Goal: Task Accomplishment & Management: Use online tool/utility

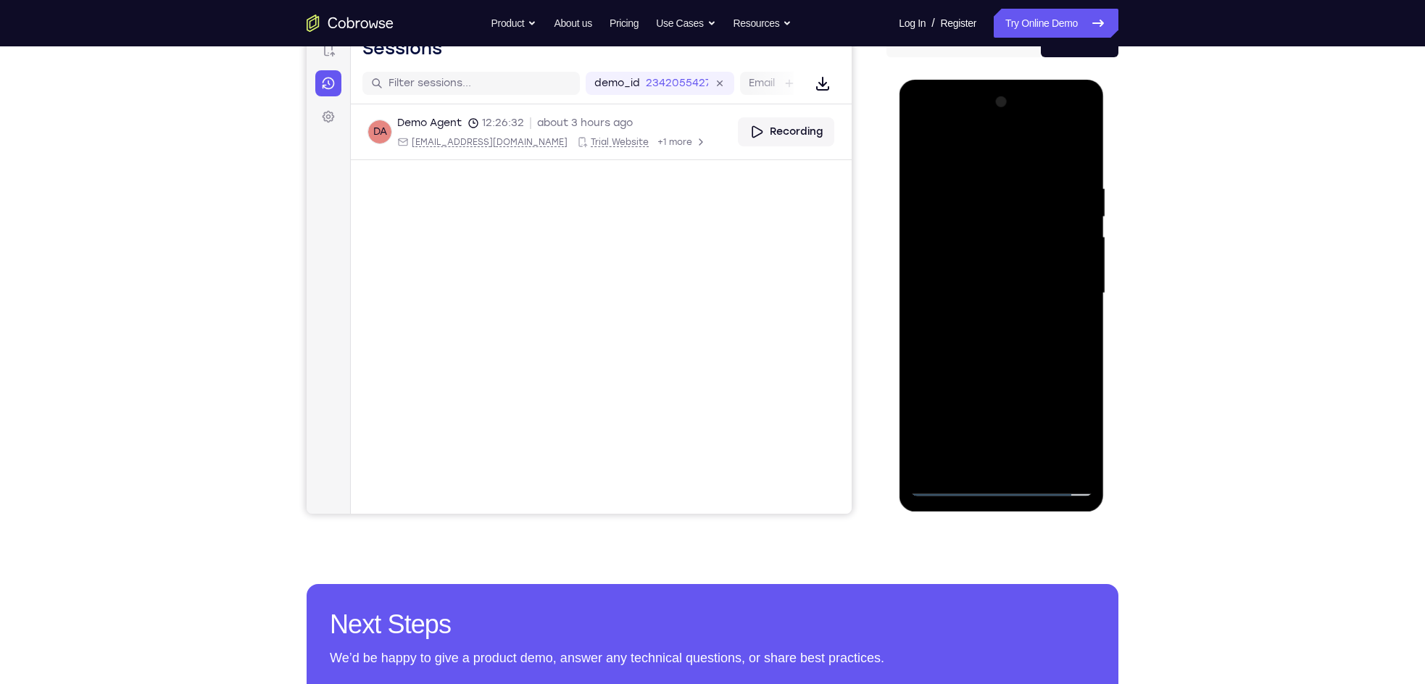
click at [1004, 479] on div at bounding box center [1001, 294] width 183 height 406
click at [999, 484] on div at bounding box center [1001, 294] width 183 height 406
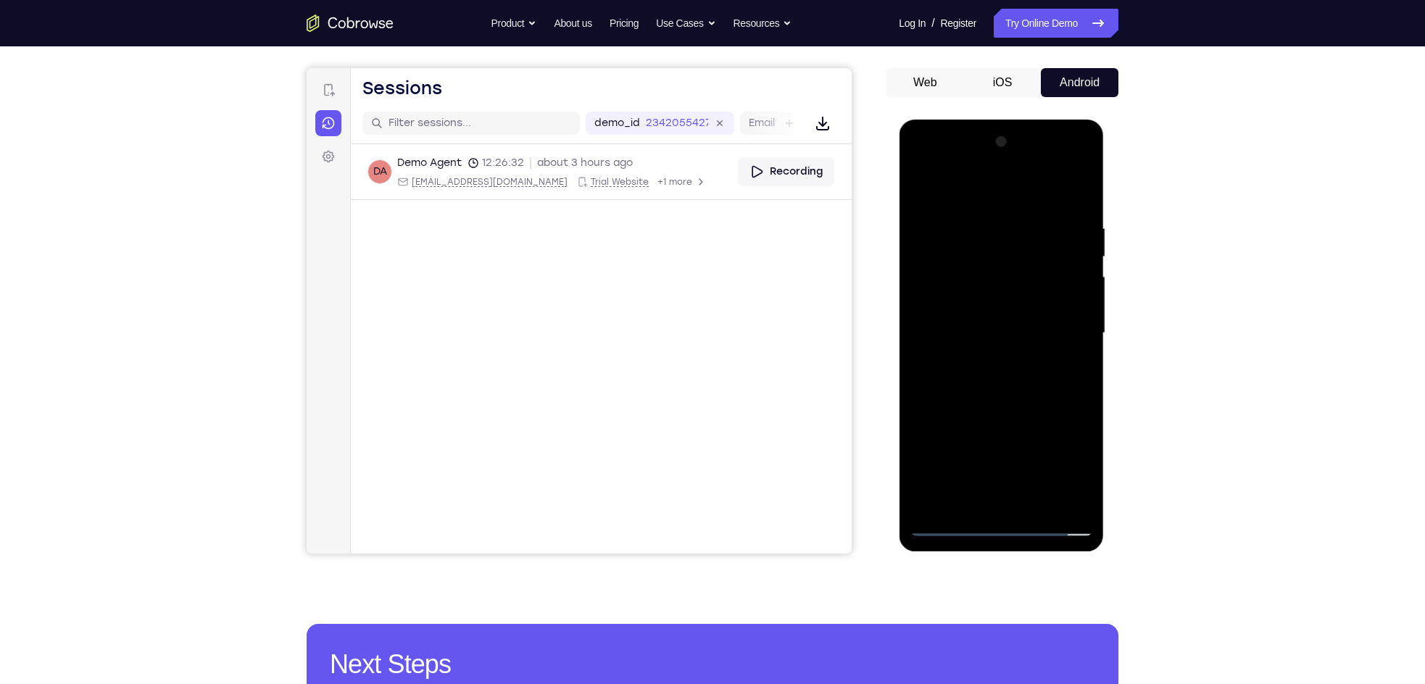
scroll to position [125, 0]
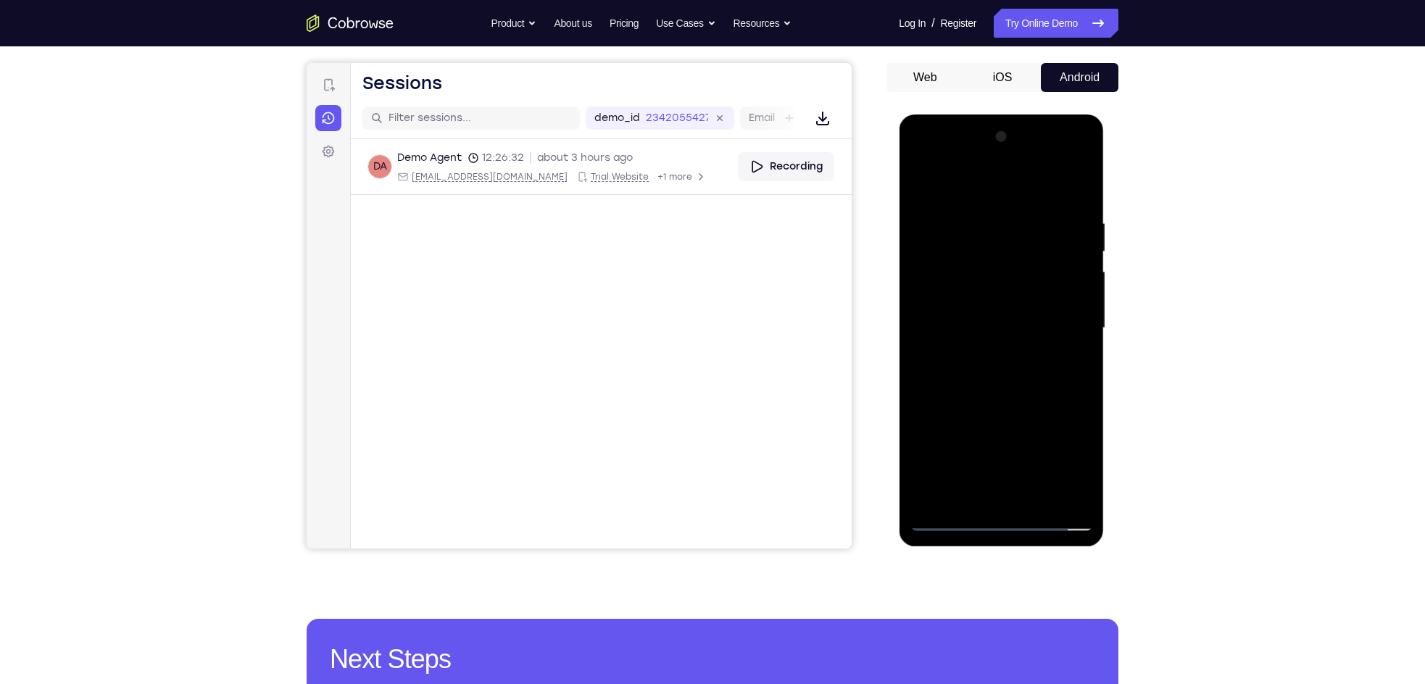
click at [1064, 450] on div at bounding box center [1001, 328] width 183 height 406
click at [917, 160] on div at bounding box center [1001, 328] width 183 height 406
click at [1062, 320] on div at bounding box center [1001, 328] width 183 height 406
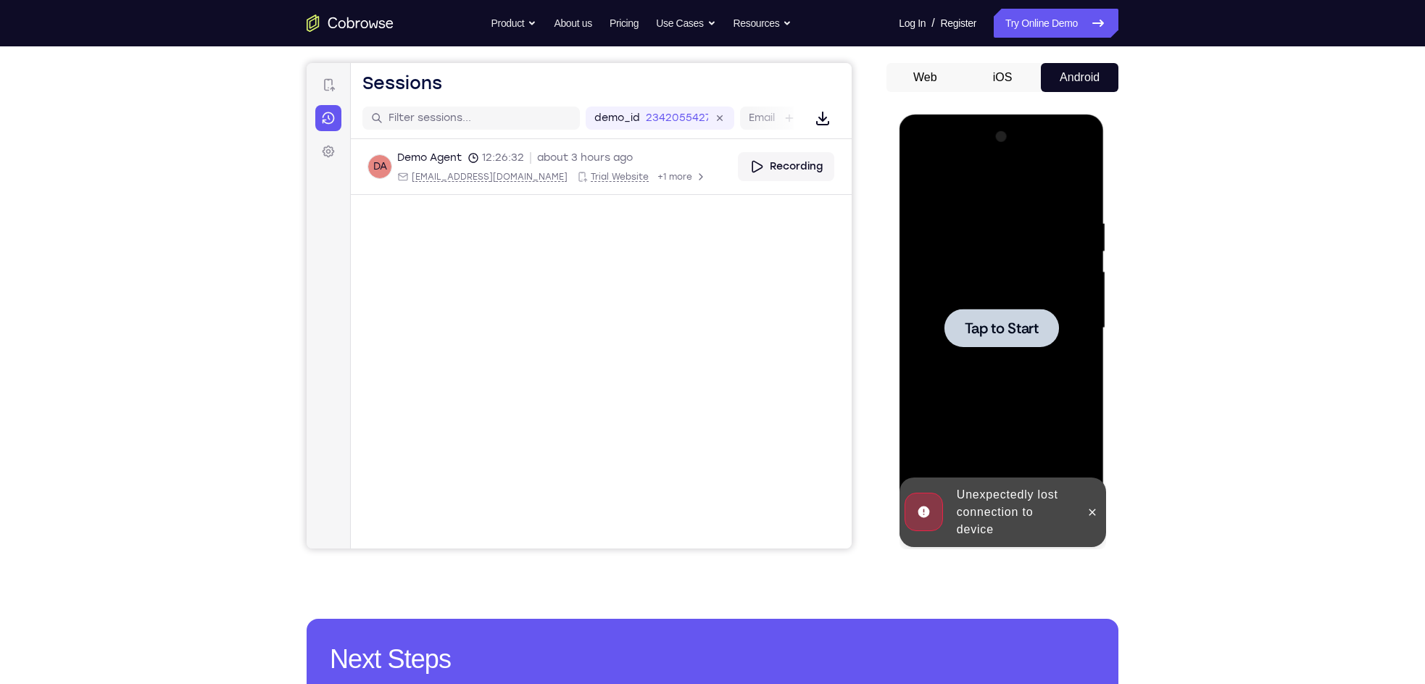
click at [984, 321] on span "Tap to Start" at bounding box center [1001, 328] width 74 height 15
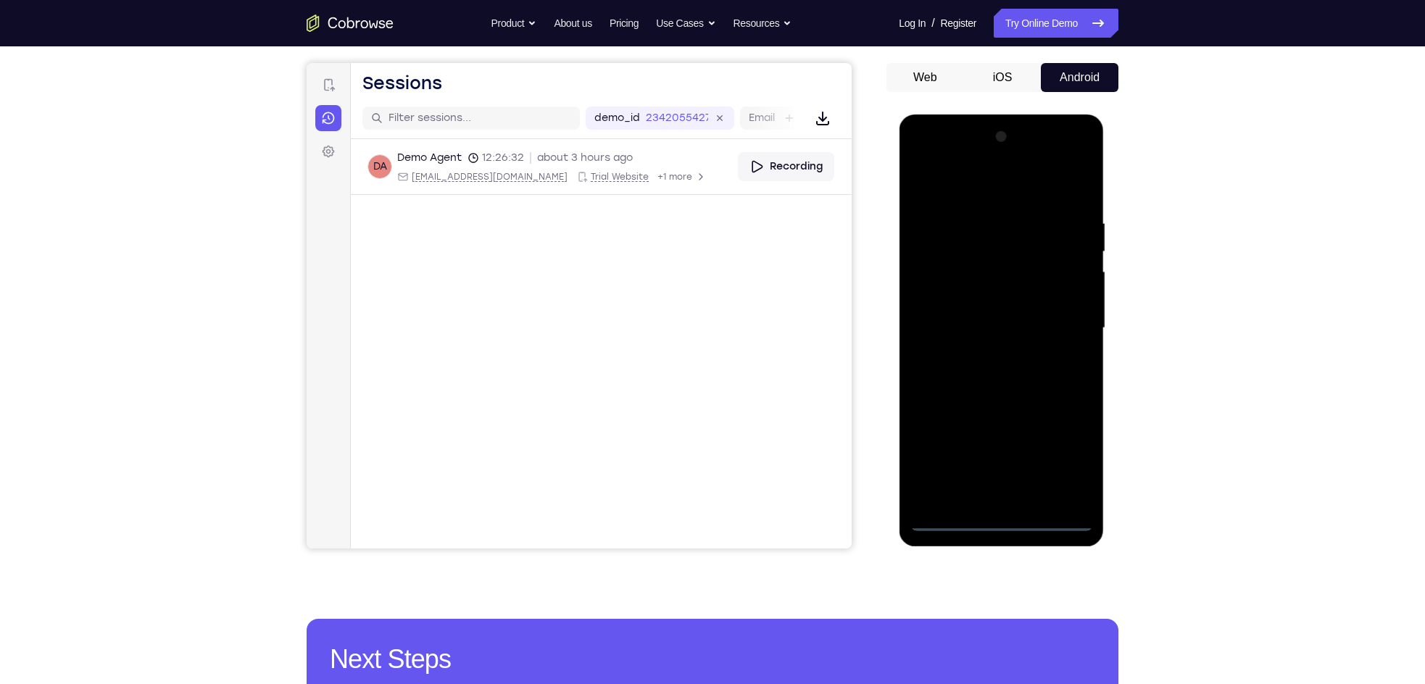
click at [1002, 523] on div at bounding box center [1001, 328] width 183 height 406
click at [1072, 459] on div at bounding box center [1001, 328] width 183 height 406
click at [930, 164] on div at bounding box center [1001, 328] width 183 height 406
click at [1052, 319] on div at bounding box center [1001, 328] width 183 height 406
click at [979, 357] on div at bounding box center [1001, 328] width 183 height 406
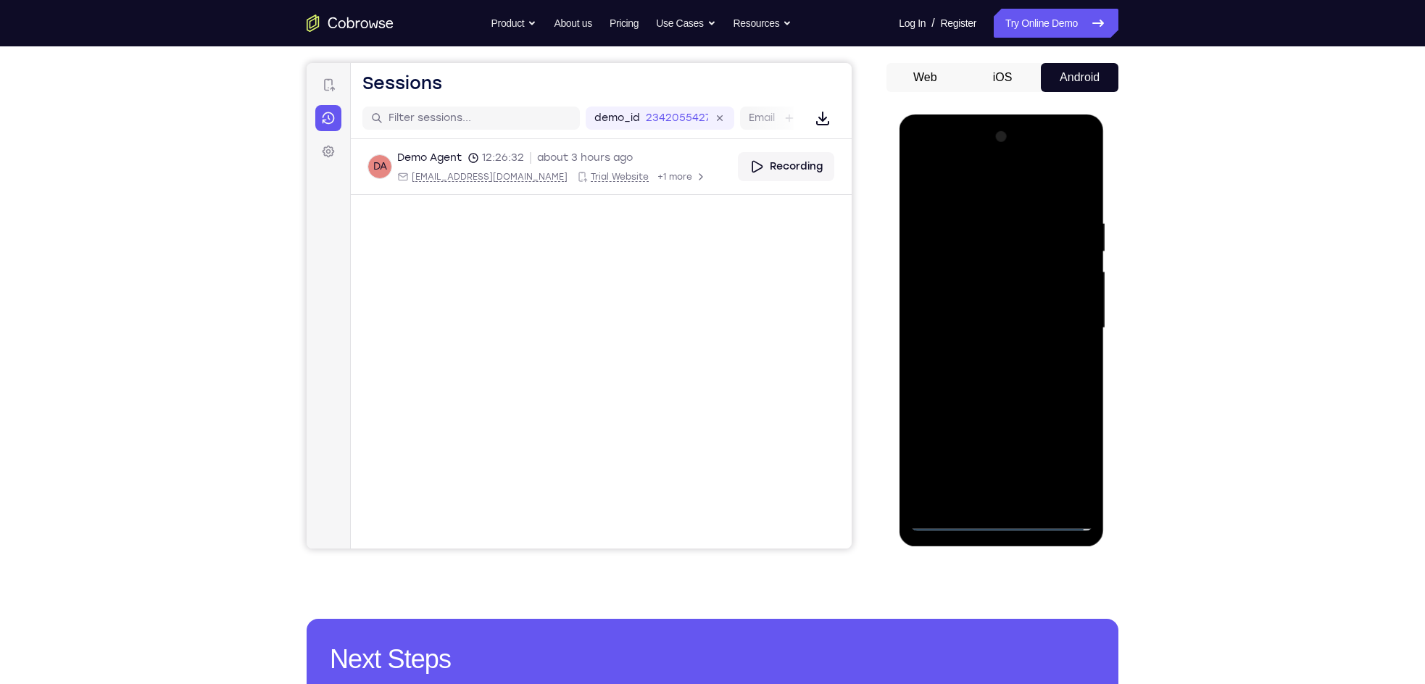
click at [975, 312] on div at bounding box center [1001, 328] width 183 height 406
click at [972, 302] on div at bounding box center [1001, 328] width 183 height 406
click at [985, 320] on div at bounding box center [1001, 328] width 183 height 406
click at [999, 381] on div at bounding box center [1001, 328] width 183 height 406
click at [1077, 196] on div at bounding box center [1001, 328] width 183 height 406
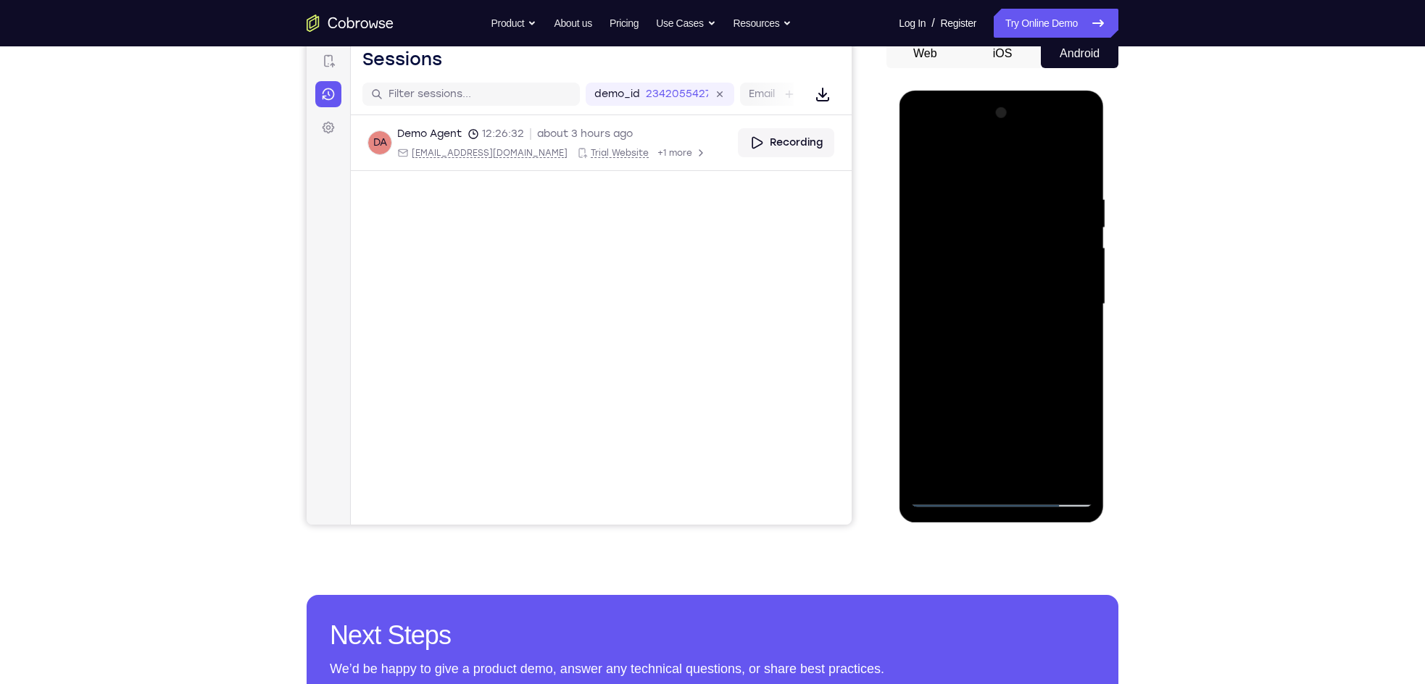
scroll to position [151, 0]
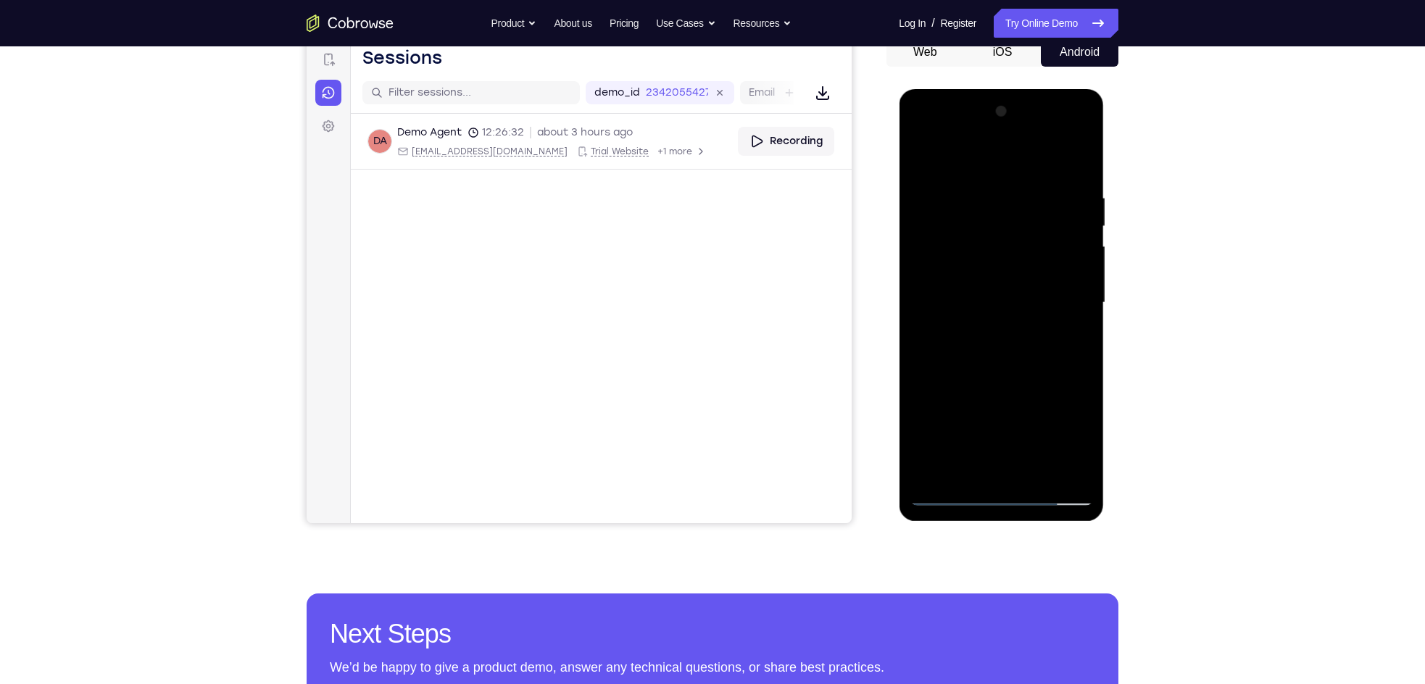
click at [1083, 349] on div at bounding box center [1001, 303] width 183 height 406
click at [1085, 348] on div at bounding box center [1001, 303] width 183 height 406
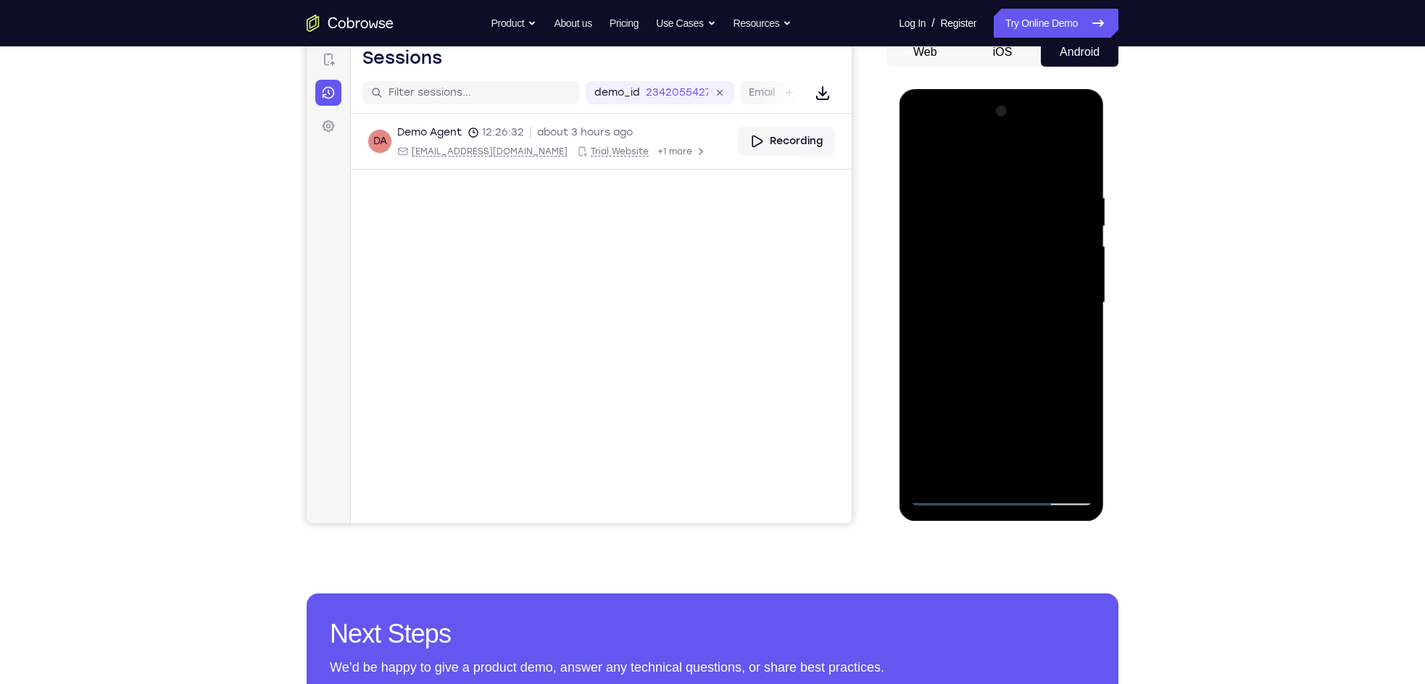
click at [919, 348] on div at bounding box center [1001, 303] width 183 height 406
click at [947, 211] on div at bounding box center [1001, 303] width 183 height 406
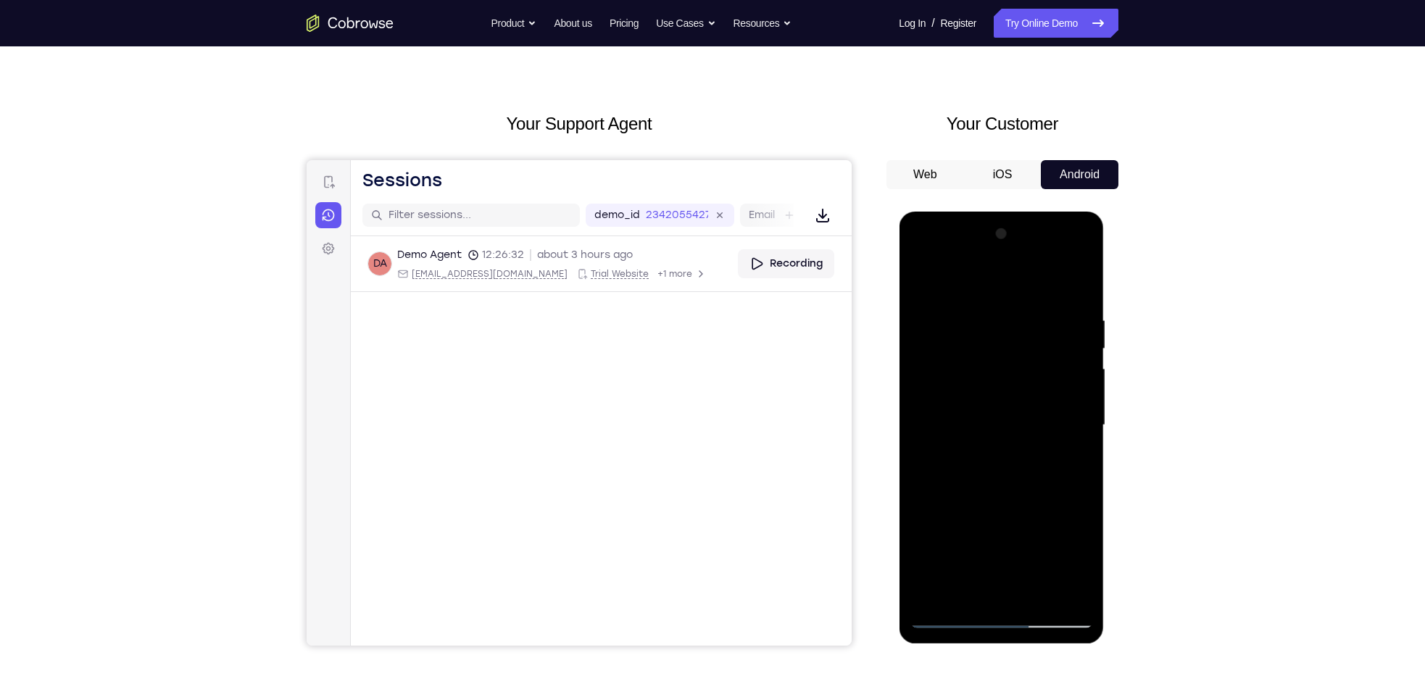
scroll to position [29, 0]
click at [923, 277] on div at bounding box center [1001, 425] width 183 height 406
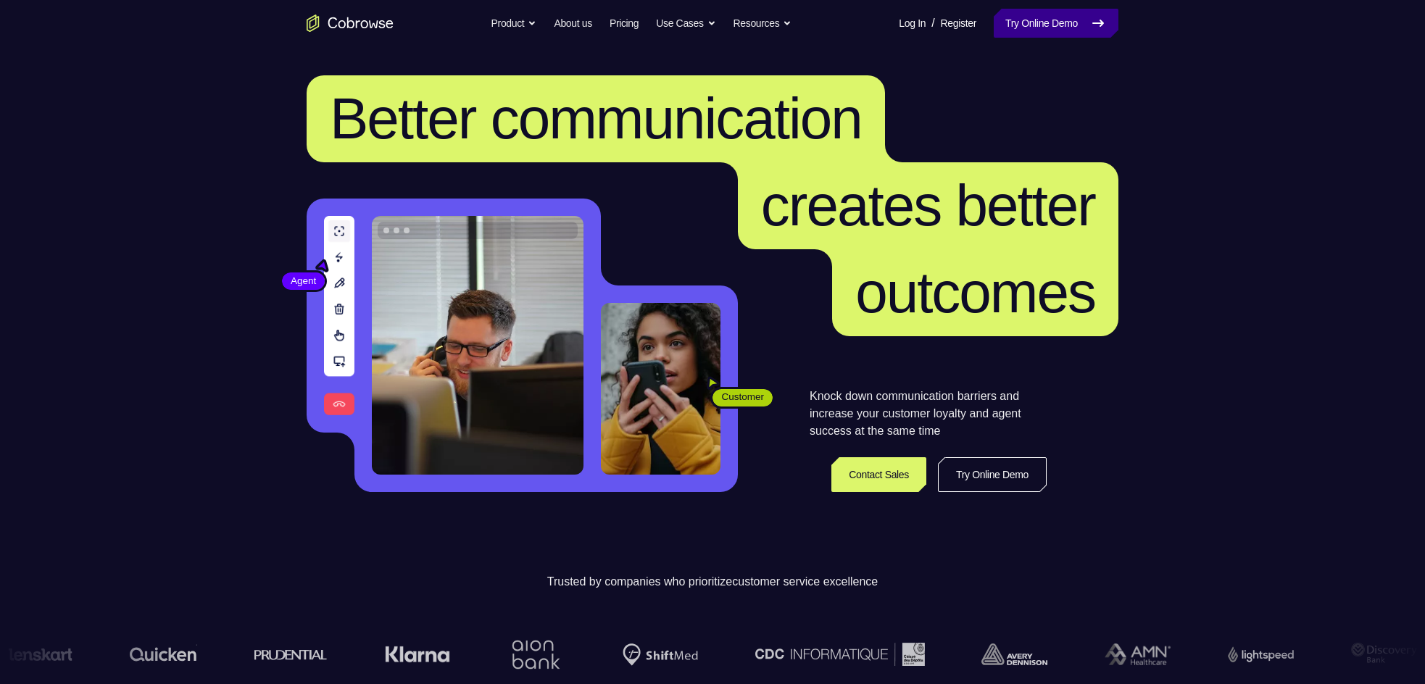
click at [1044, 17] on link "Try Online Demo" at bounding box center [1056, 23] width 125 height 29
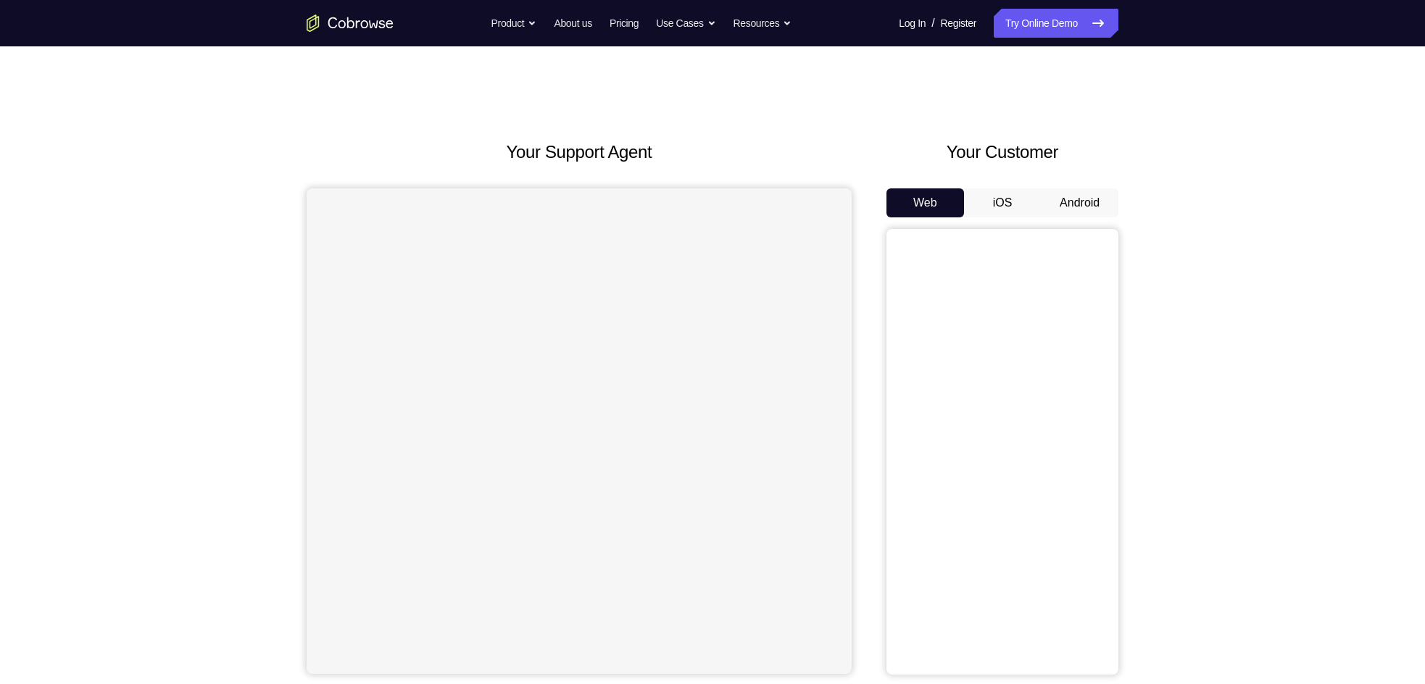
click at [1064, 198] on button "Android" at bounding box center [1080, 203] width 78 height 29
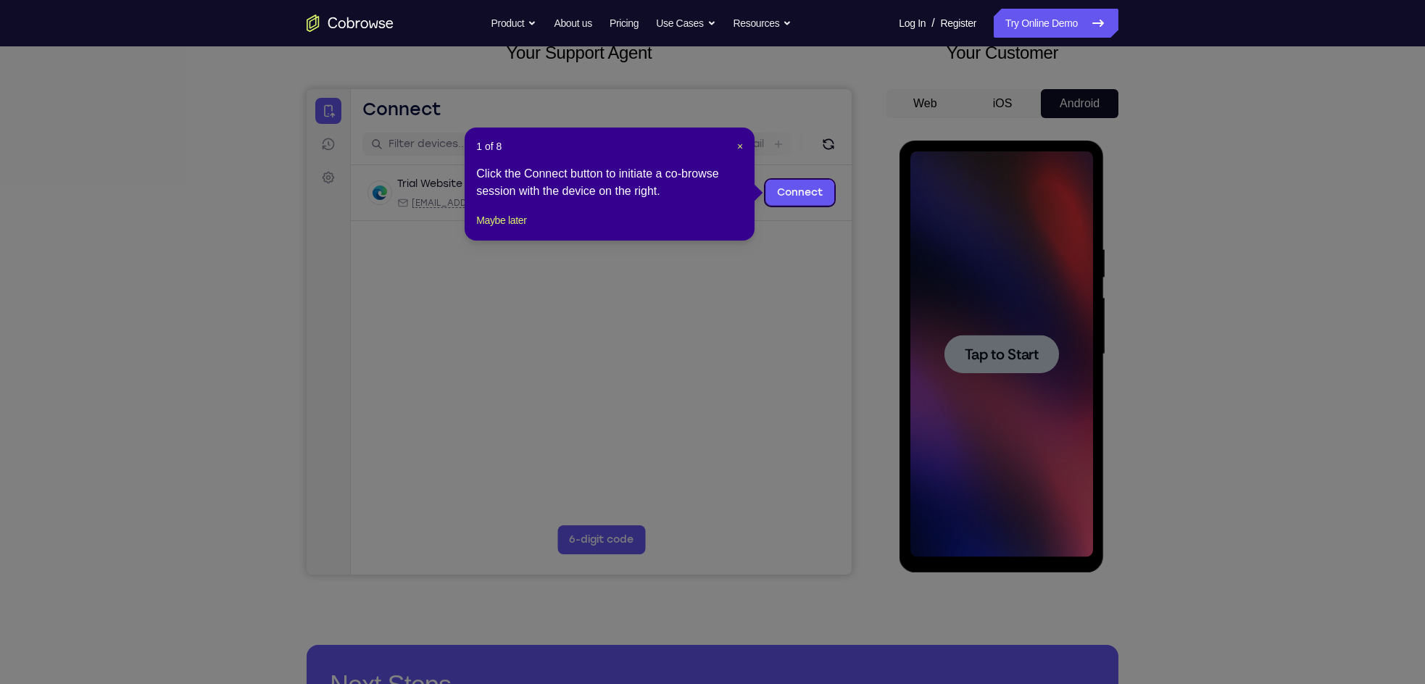
click at [736, 137] on div "1 of 8 × Click the Connect button to initiate a co-browse session with the devi…" at bounding box center [610, 184] width 290 height 113
click at [743, 146] on span "×" at bounding box center [740, 147] width 6 height 12
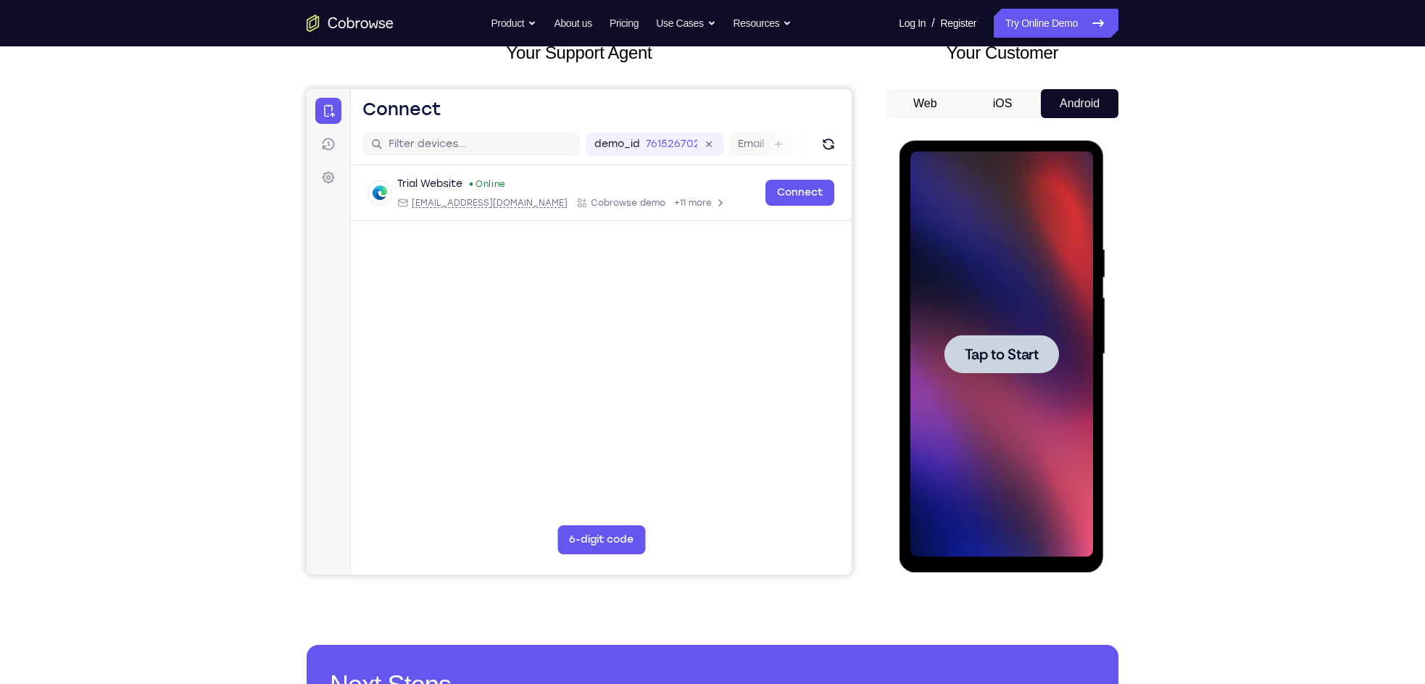
click at [985, 352] on span "Tap to Start" at bounding box center [1001, 354] width 74 height 15
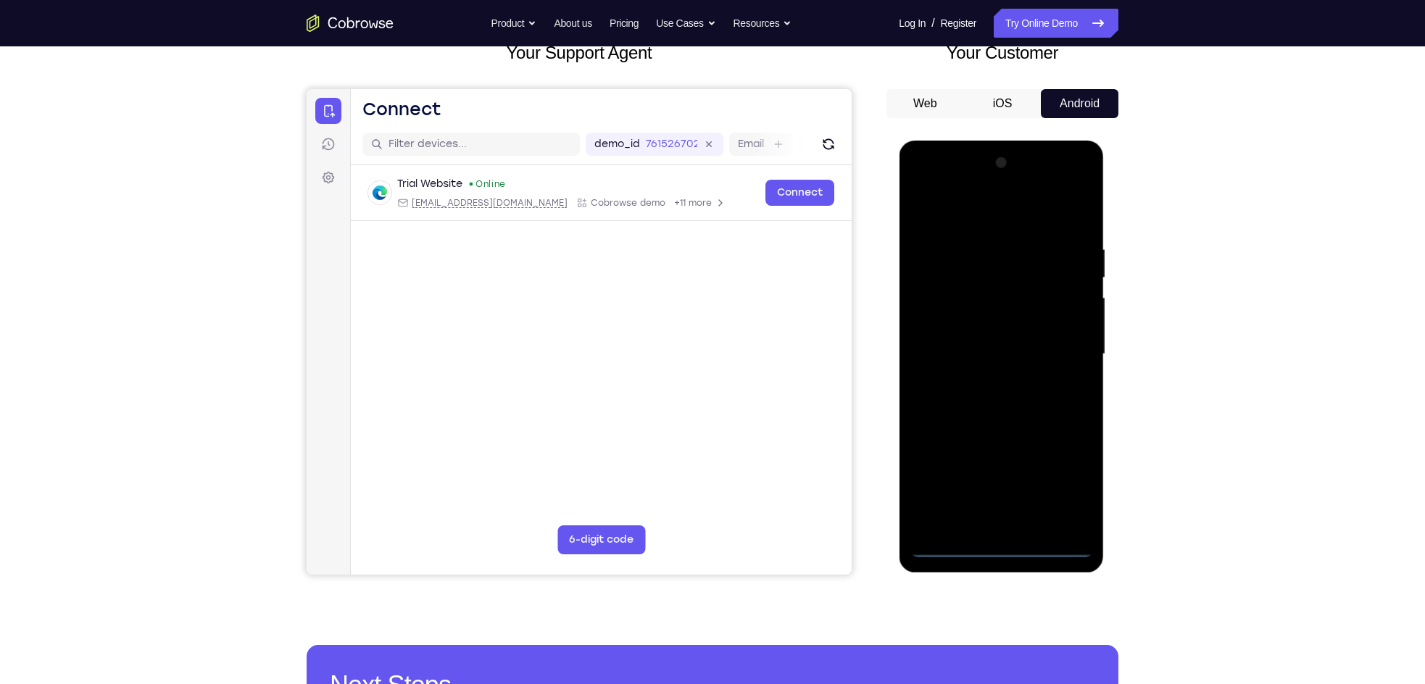
click at [1005, 549] on div at bounding box center [1001, 355] width 183 height 406
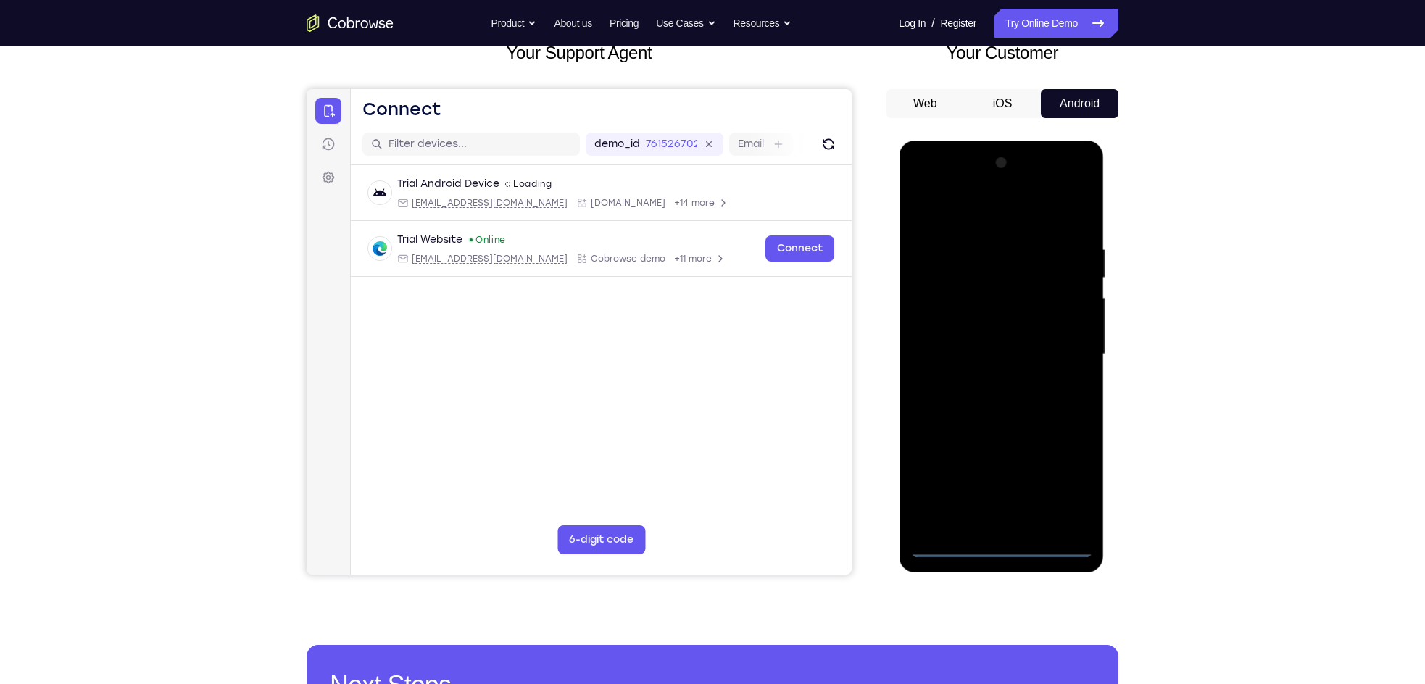
click at [1069, 493] on div at bounding box center [1001, 355] width 183 height 406
click at [948, 189] on div at bounding box center [1001, 355] width 183 height 406
click at [1060, 347] on div at bounding box center [1001, 355] width 183 height 406
click at [975, 384] on div at bounding box center [1001, 355] width 183 height 406
click at [952, 344] on div at bounding box center [1001, 355] width 183 height 406
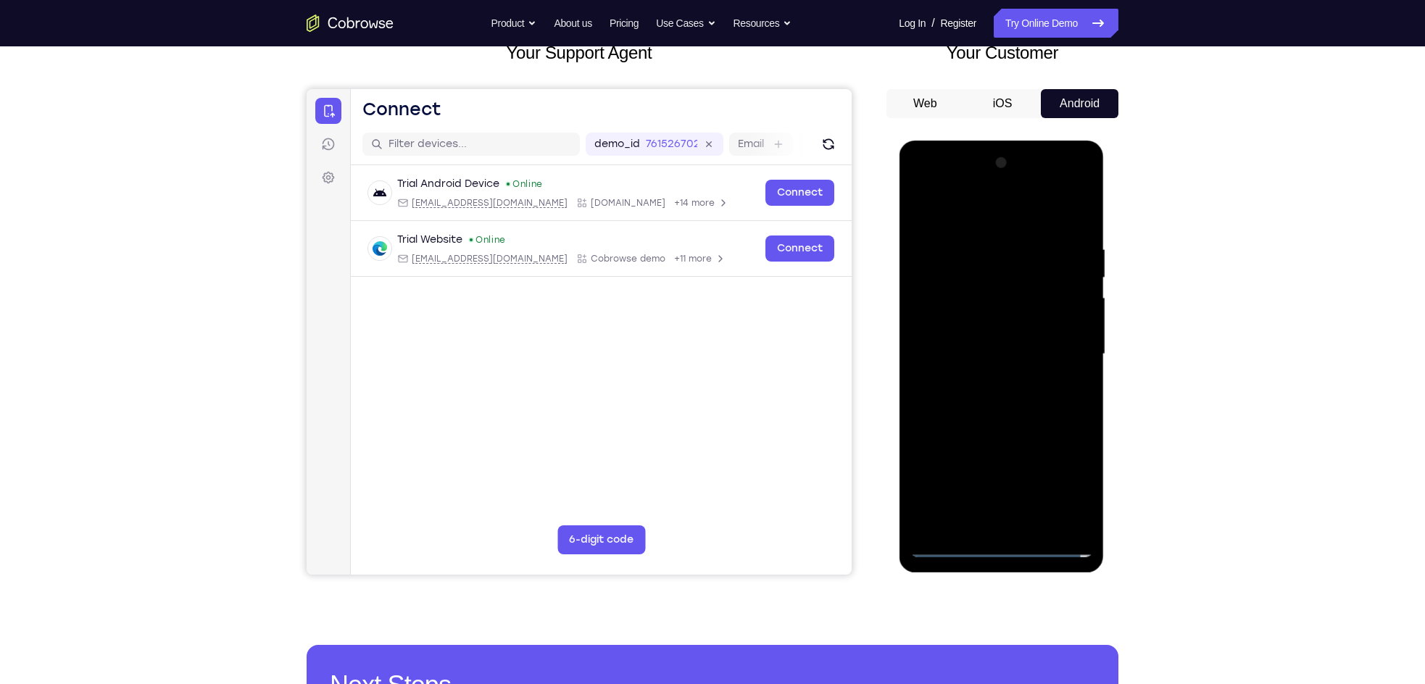
click at [951, 330] on div at bounding box center [1001, 355] width 183 height 406
click at [959, 354] on div at bounding box center [1001, 355] width 183 height 406
click at [990, 408] on div at bounding box center [1001, 355] width 183 height 406
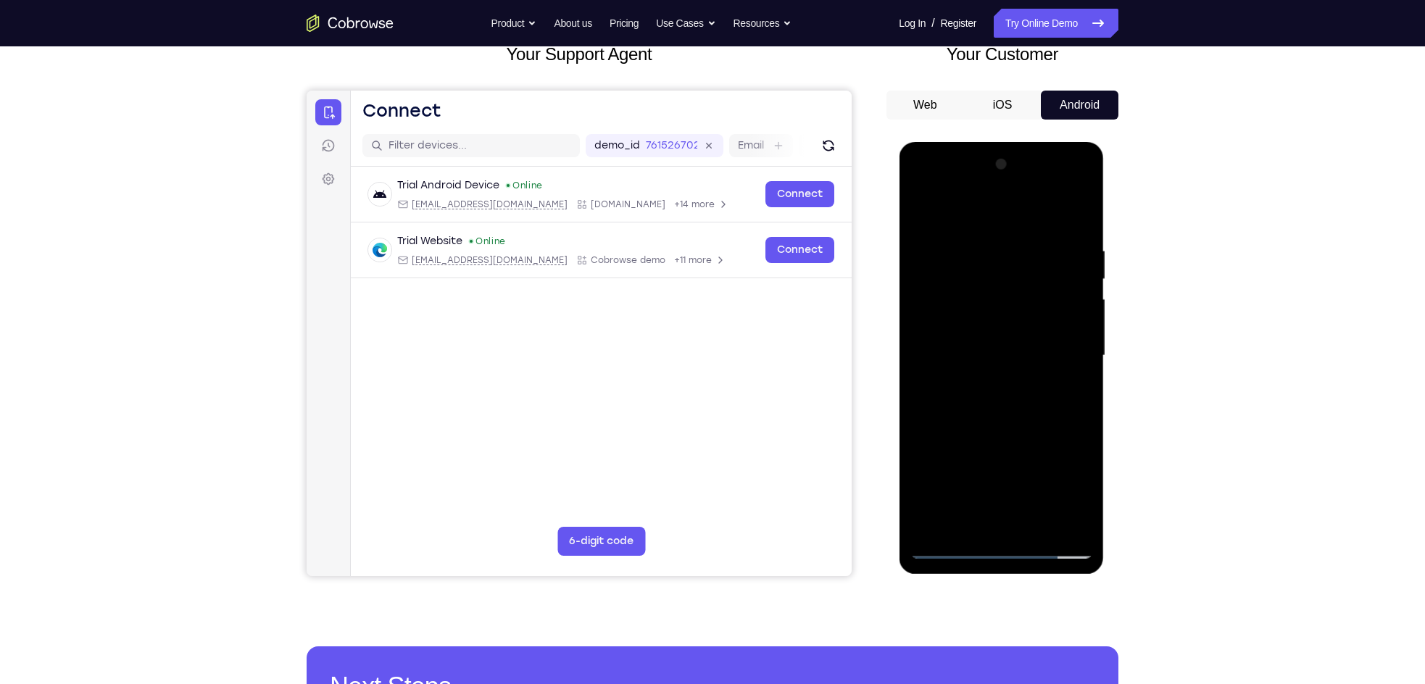
click at [1079, 387] on div at bounding box center [1001, 356] width 183 height 406
click at [1028, 532] on div at bounding box center [1001, 356] width 183 height 406
click at [1016, 432] on div at bounding box center [1001, 356] width 183 height 406
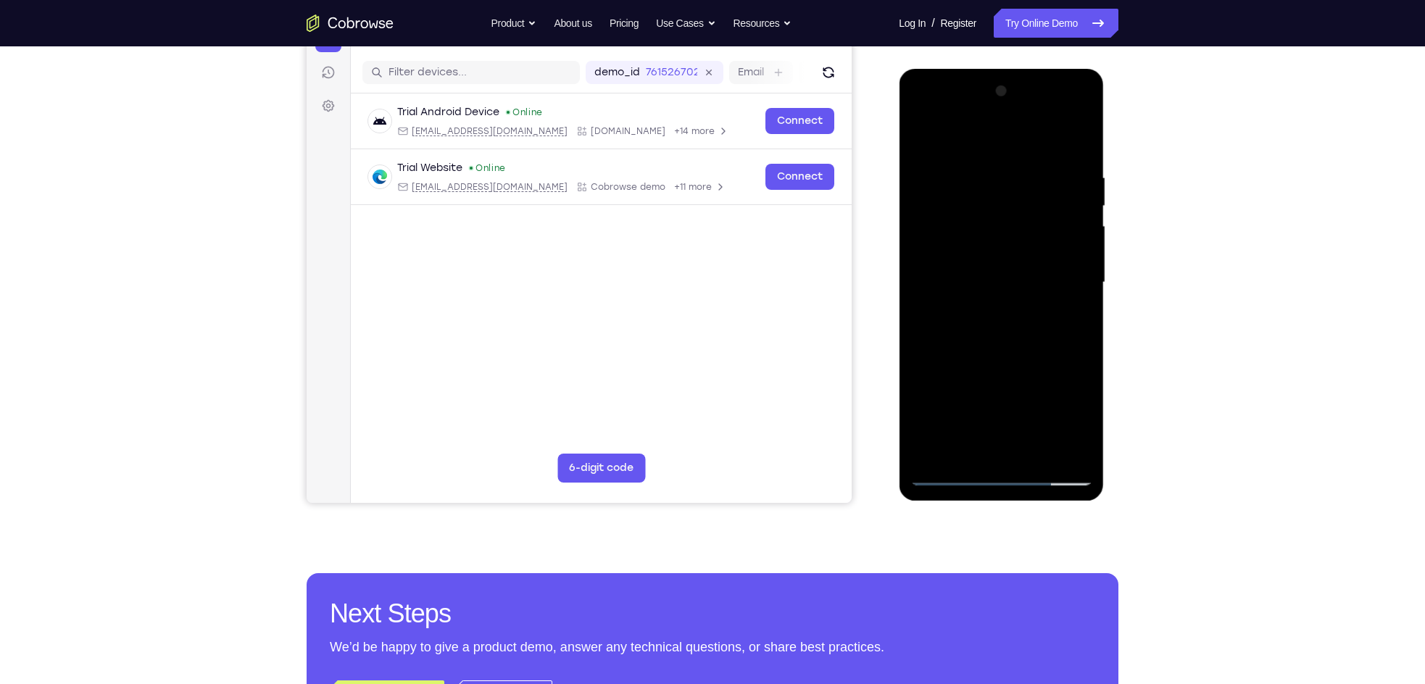
scroll to position [173, 0]
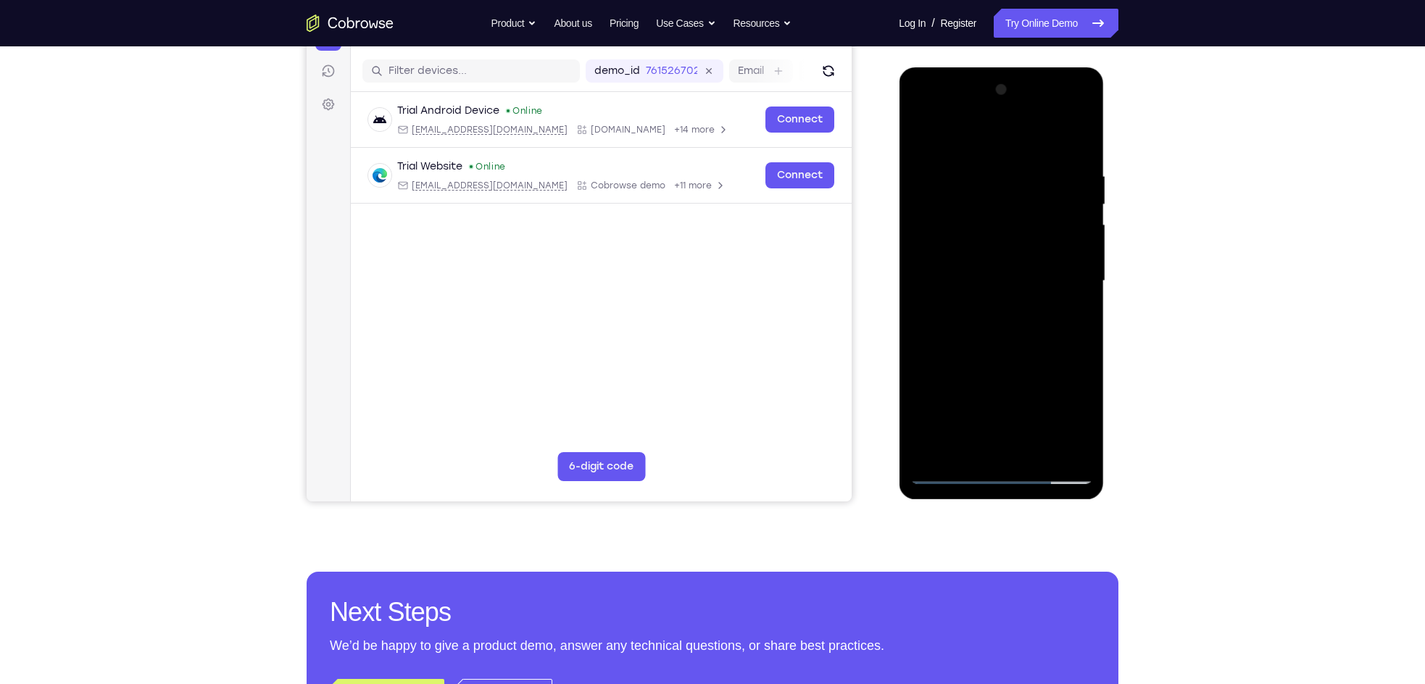
click at [953, 472] on div at bounding box center [1001, 281] width 183 height 406
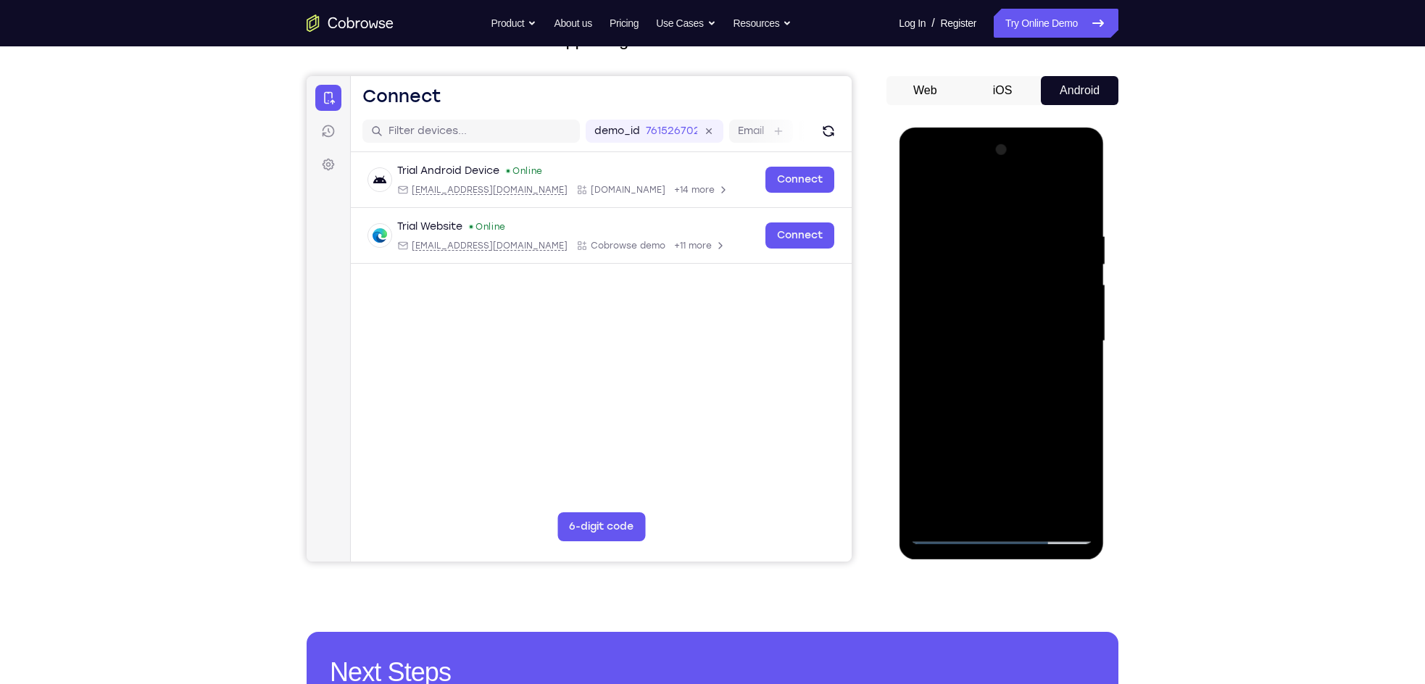
scroll to position [112, 0]
click at [1071, 232] on div at bounding box center [1001, 342] width 183 height 406
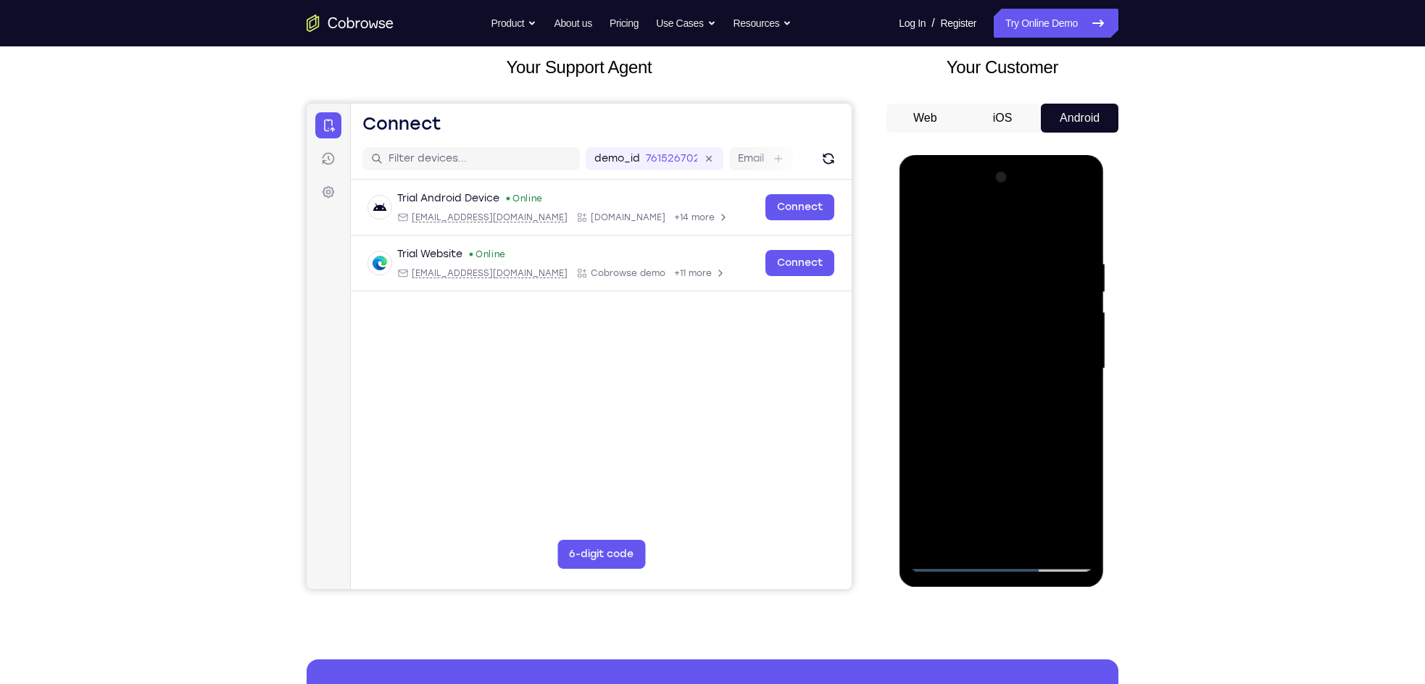
click at [1051, 534] on div at bounding box center [1001, 369] width 183 height 406
click at [946, 536] on div at bounding box center [1001, 369] width 183 height 406
click at [944, 563] on div at bounding box center [1001, 369] width 183 height 406
click at [1071, 534] on div at bounding box center [1001, 369] width 183 height 406
click at [951, 531] on div at bounding box center [1001, 369] width 183 height 406
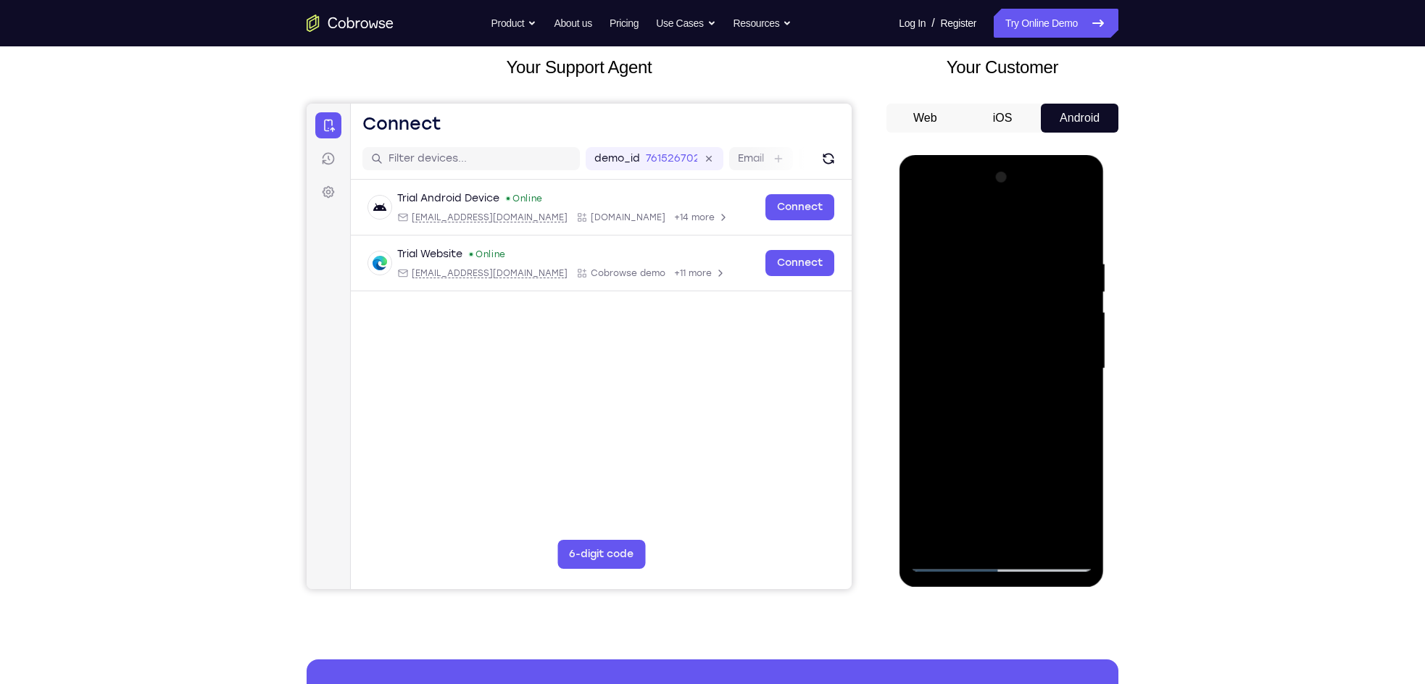
click at [944, 560] on div at bounding box center [1001, 369] width 183 height 406
click at [1070, 535] on div at bounding box center [1001, 369] width 183 height 406
drag, startPoint x: 1092, startPoint y: 377, endPoint x: 927, endPoint y: 367, distance: 164.9
click at [927, 367] on div at bounding box center [1001, 369] width 183 height 406
click at [1071, 347] on div at bounding box center [1001, 369] width 183 height 406
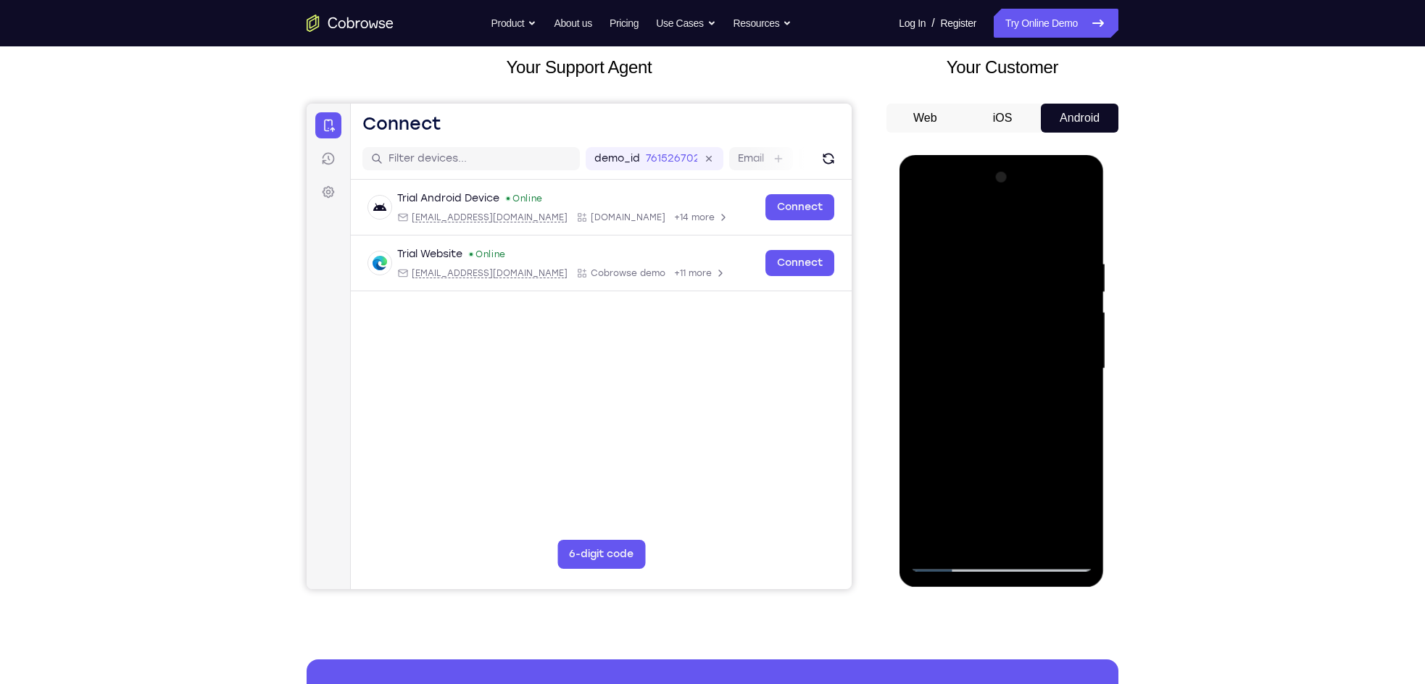
click at [1077, 228] on div at bounding box center [1001, 369] width 183 height 406
click at [945, 563] on div at bounding box center [1001, 369] width 183 height 406
click at [974, 261] on div at bounding box center [1001, 369] width 183 height 406
click at [1057, 531] on div at bounding box center [1001, 369] width 183 height 406
click at [986, 534] on div at bounding box center [1001, 369] width 183 height 406
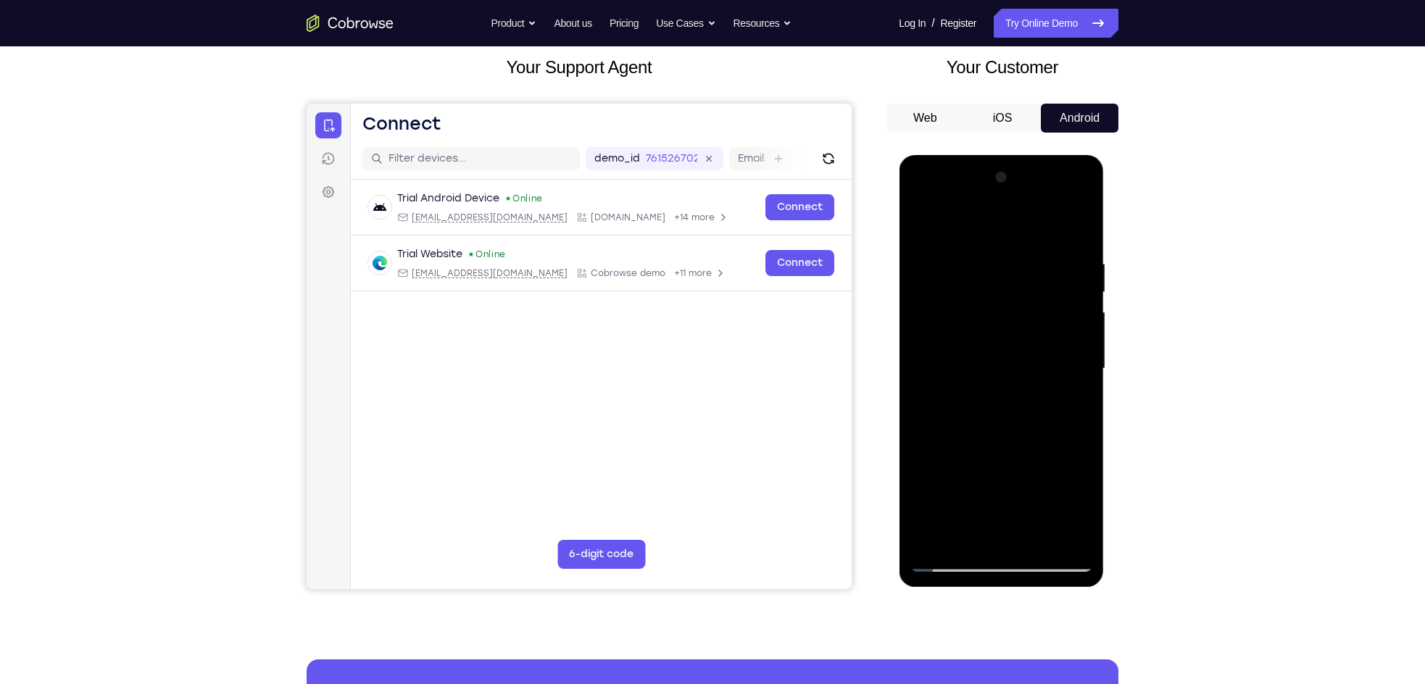
click at [958, 533] on div at bounding box center [1001, 369] width 183 height 406
drag, startPoint x: 998, startPoint y: 506, endPoint x: 1003, endPoint y: 455, distance: 51.1
click at [1003, 455] on div at bounding box center [1001, 369] width 183 height 406
drag, startPoint x: 989, startPoint y: 501, endPoint x: 1006, endPoint y: 394, distance: 107.9
click at [1006, 394] on div at bounding box center [1001, 369] width 183 height 406
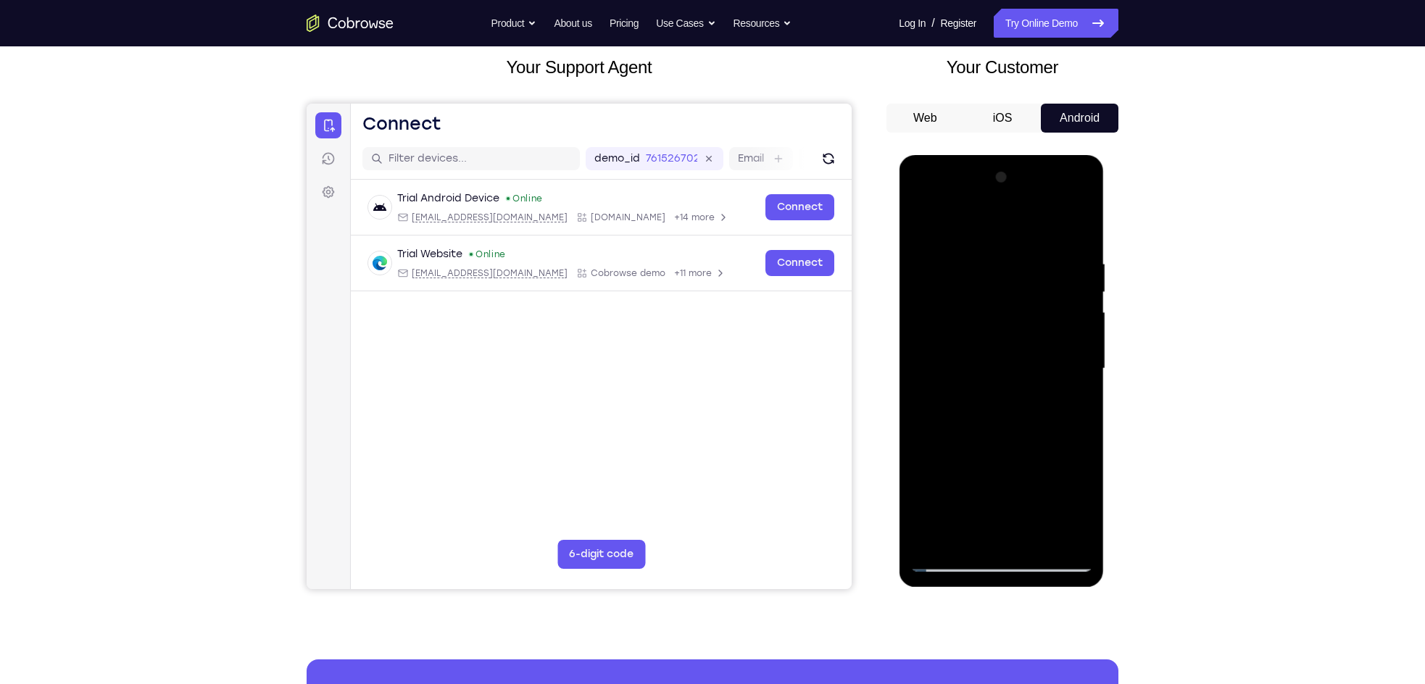
drag, startPoint x: 991, startPoint y: 460, endPoint x: 992, endPoint y: 448, distance: 11.6
click at [992, 448] on div at bounding box center [1001, 369] width 183 height 406
drag, startPoint x: 991, startPoint y: 510, endPoint x: 997, endPoint y: 441, distance: 69.8
click at [997, 441] on div at bounding box center [1001, 369] width 183 height 406
click at [922, 445] on div at bounding box center [1001, 369] width 183 height 406
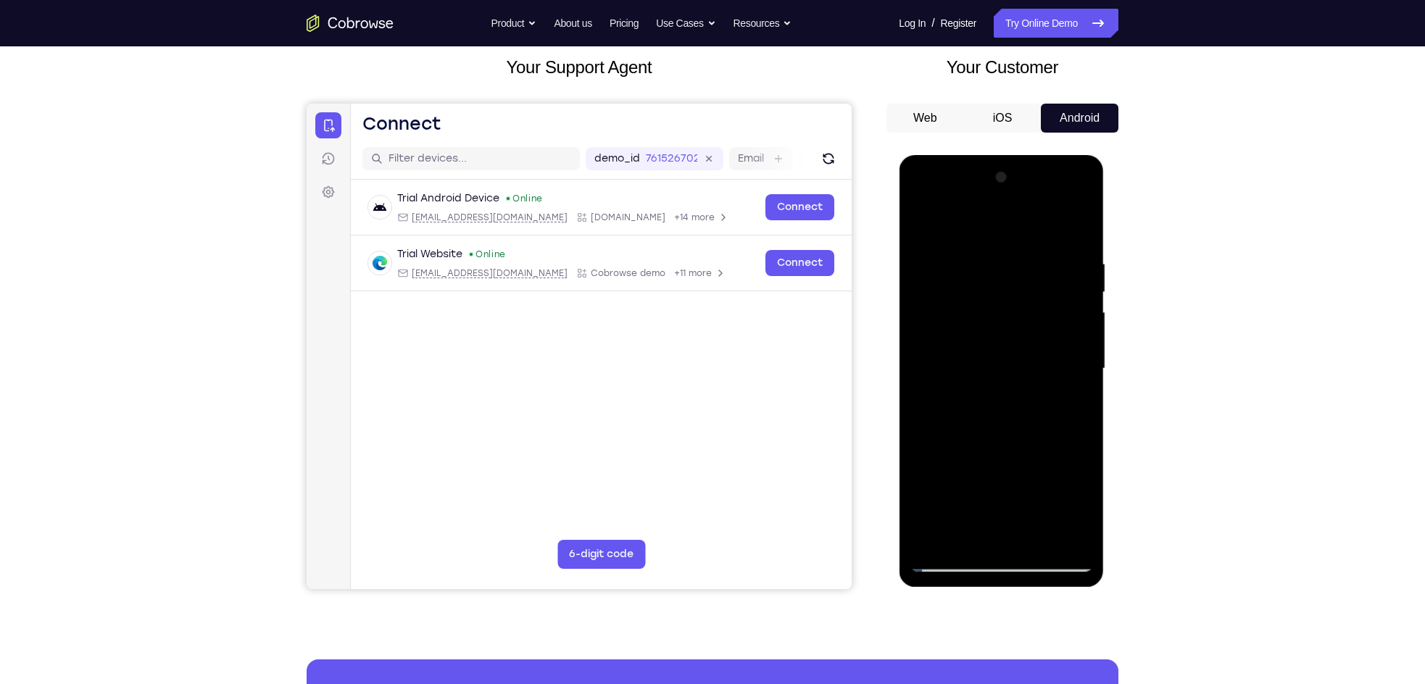
click at [922, 445] on div at bounding box center [1001, 369] width 183 height 406
click at [947, 556] on div at bounding box center [1001, 369] width 183 height 406
click at [949, 560] on div at bounding box center [1001, 369] width 183 height 406
click at [1070, 535] on div at bounding box center [1001, 369] width 183 height 406
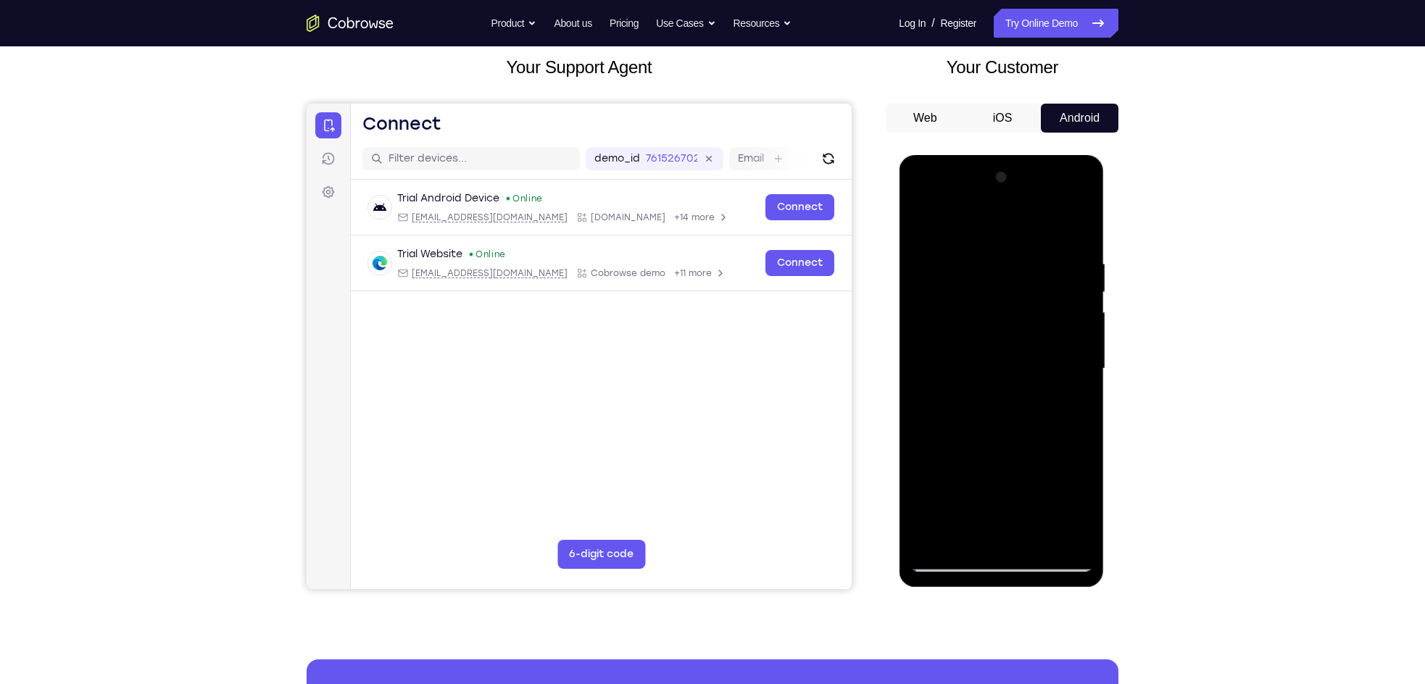
click at [1070, 535] on div at bounding box center [1001, 369] width 183 height 406
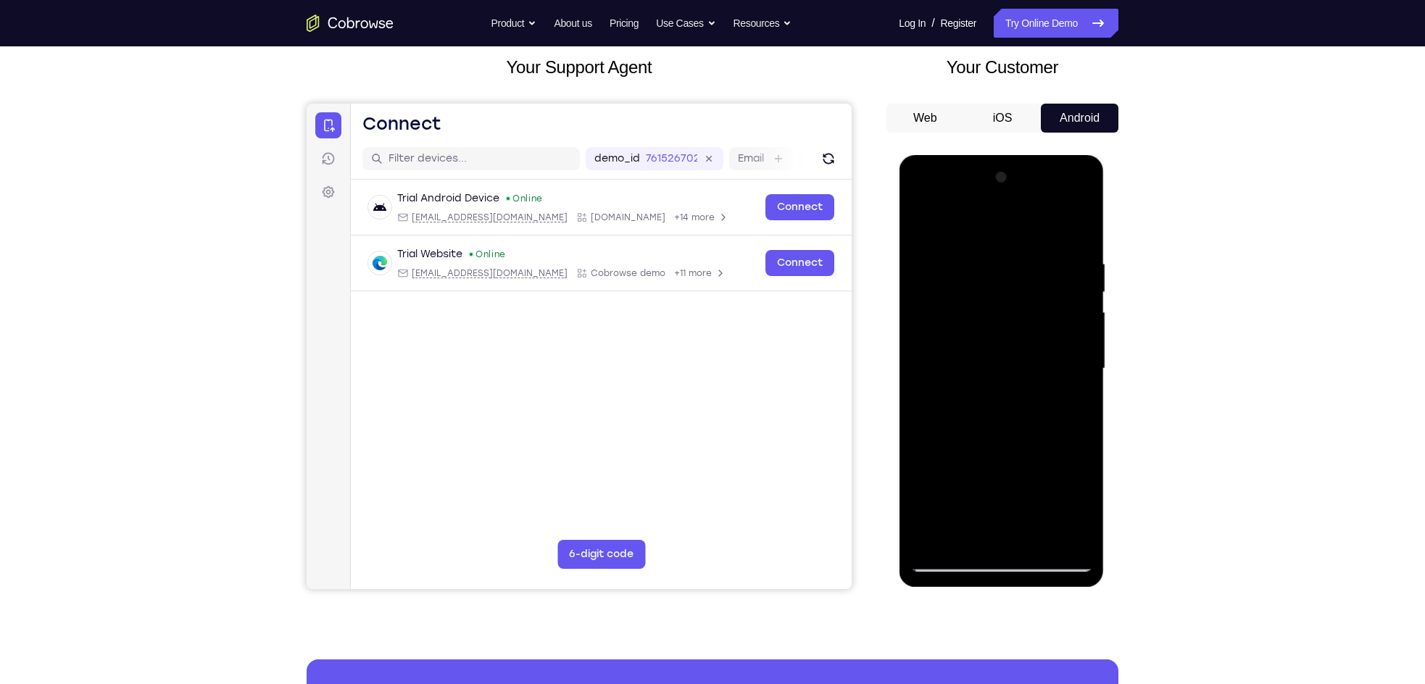
click at [1070, 535] on div at bounding box center [1001, 369] width 183 height 406
click at [1075, 537] on div at bounding box center [1001, 369] width 183 height 406
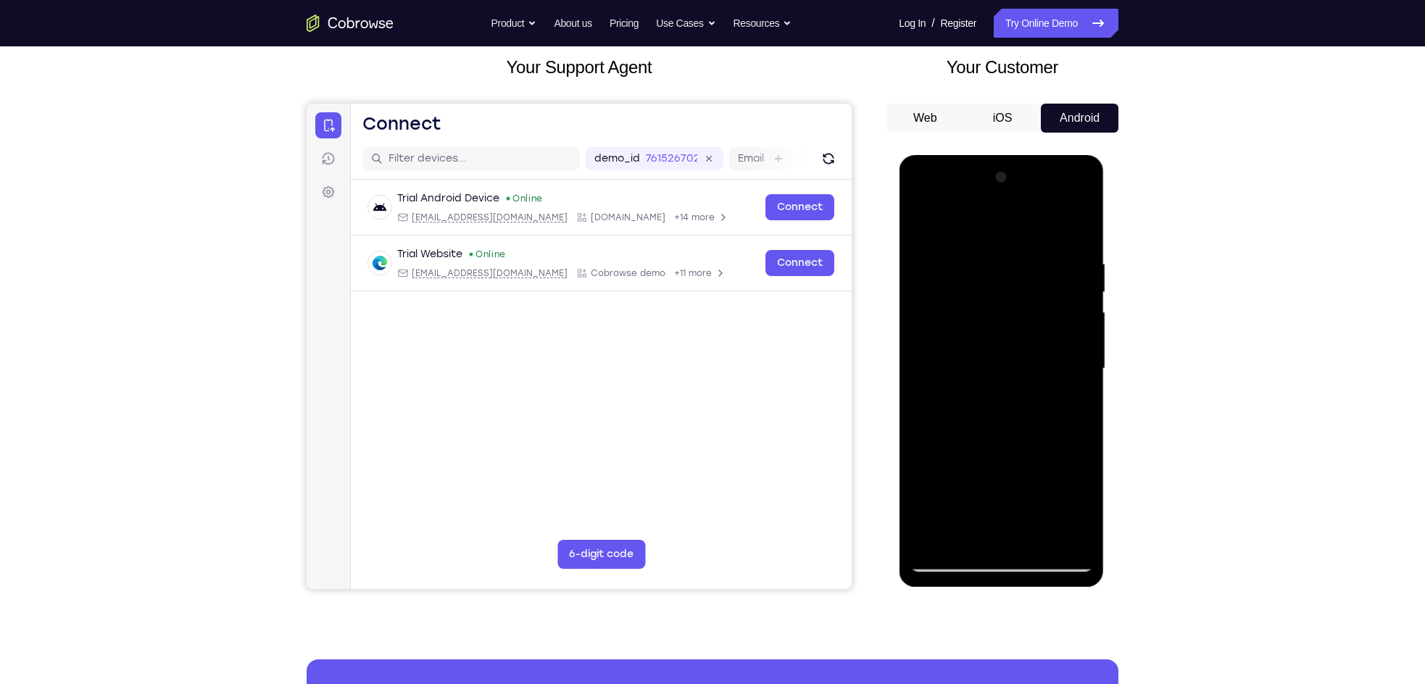
click at [1075, 537] on div at bounding box center [1001, 369] width 183 height 406
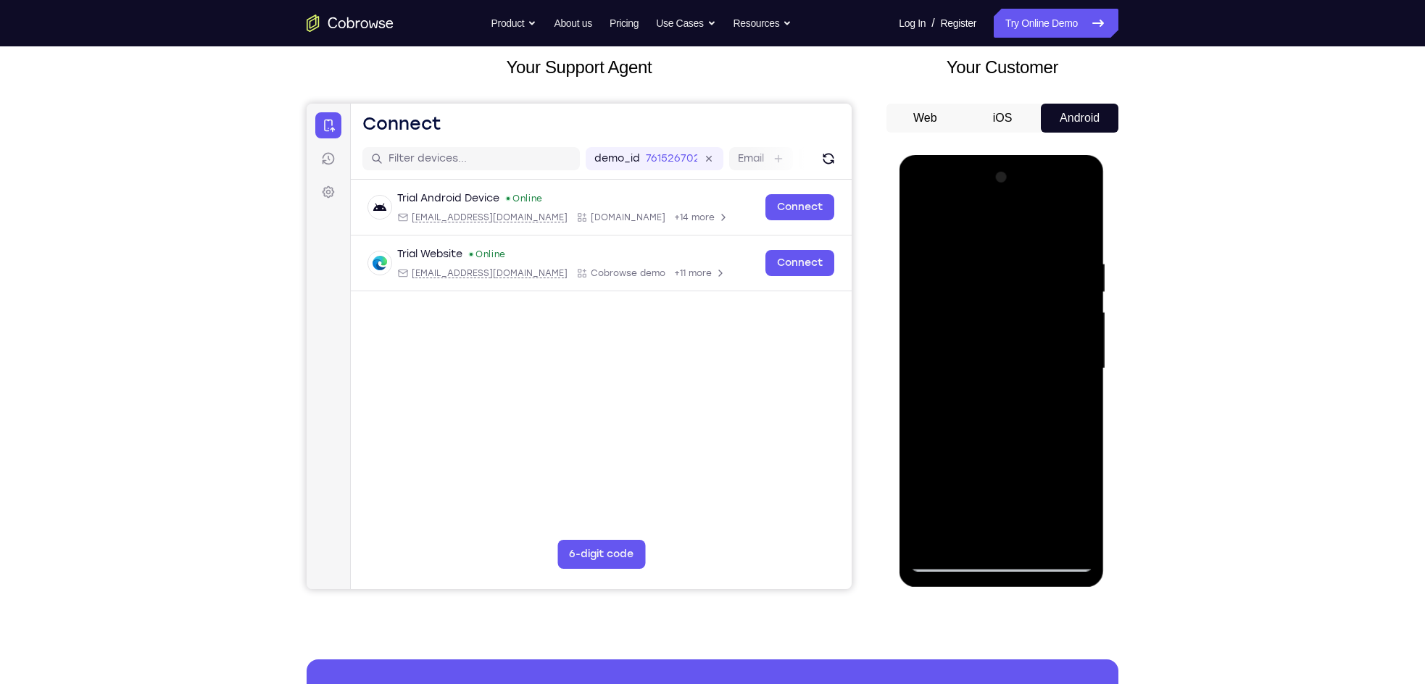
click at [1075, 537] on div at bounding box center [1001, 369] width 183 height 406
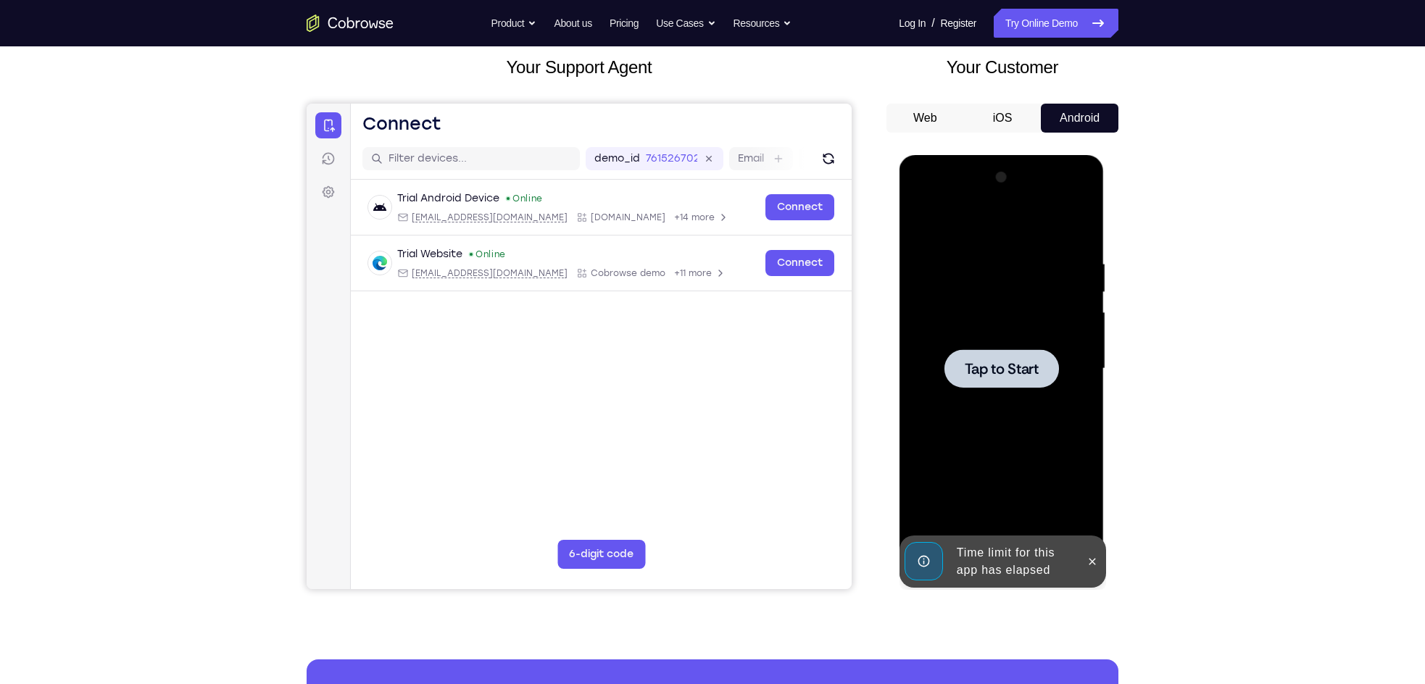
click at [1016, 369] on span "Tap to Start" at bounding box center [1001, 369] width 74 height 15
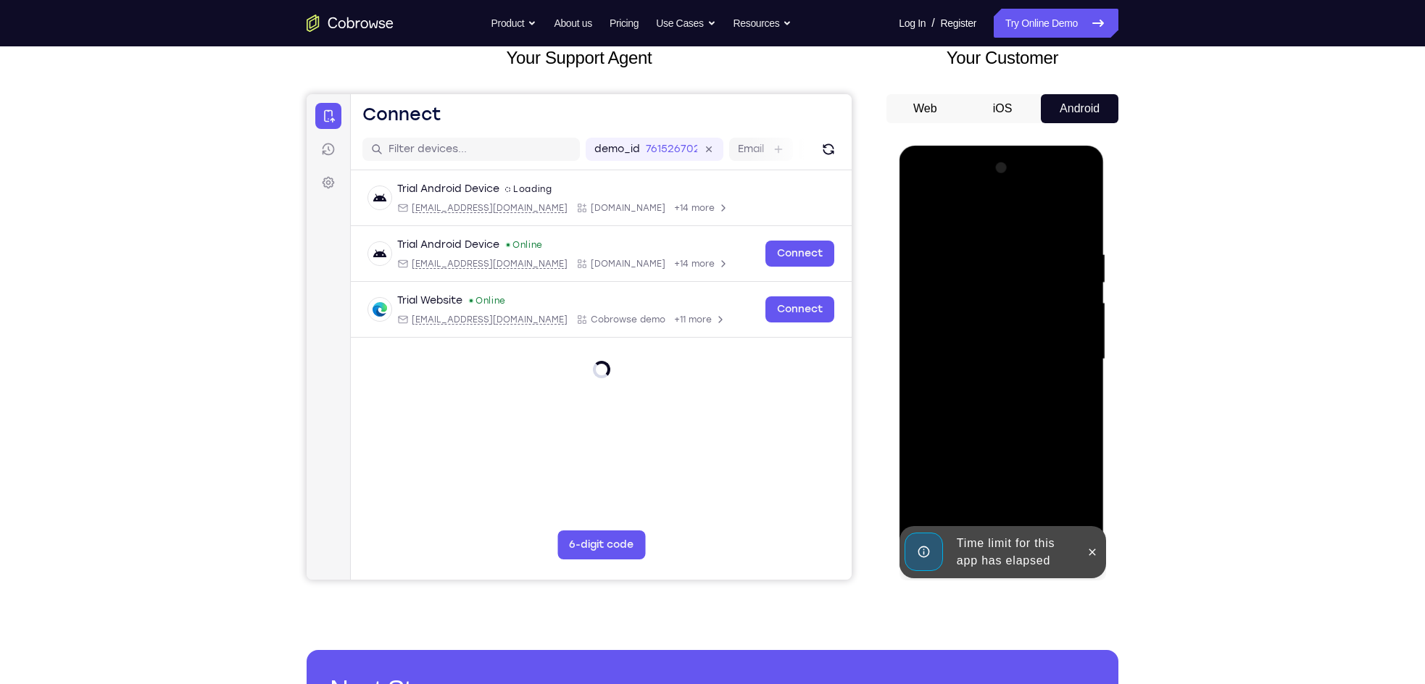
scroll to position [140, 0]
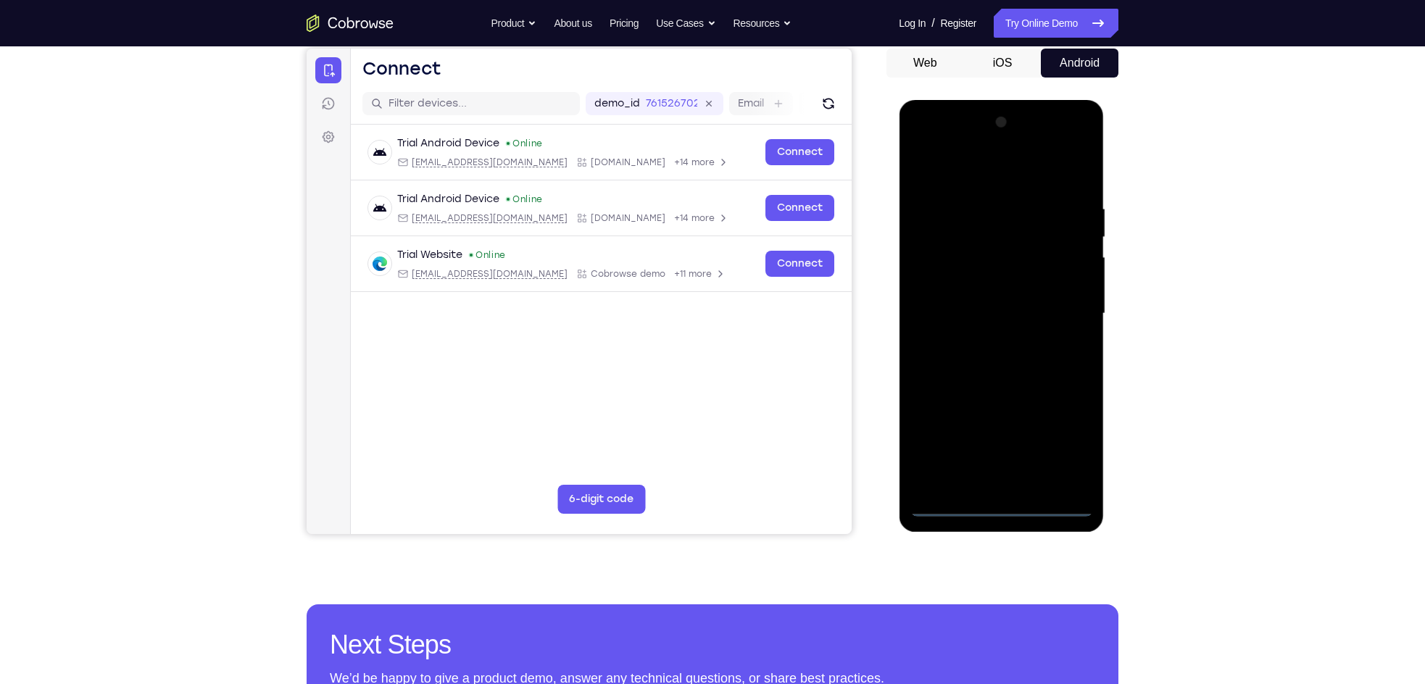
click at [1009, 510] on div at bounding box center [1001, 314] width 183 height 406
click at [1068, 434] on div at bounding box center [1001, 314] width 183 height 406
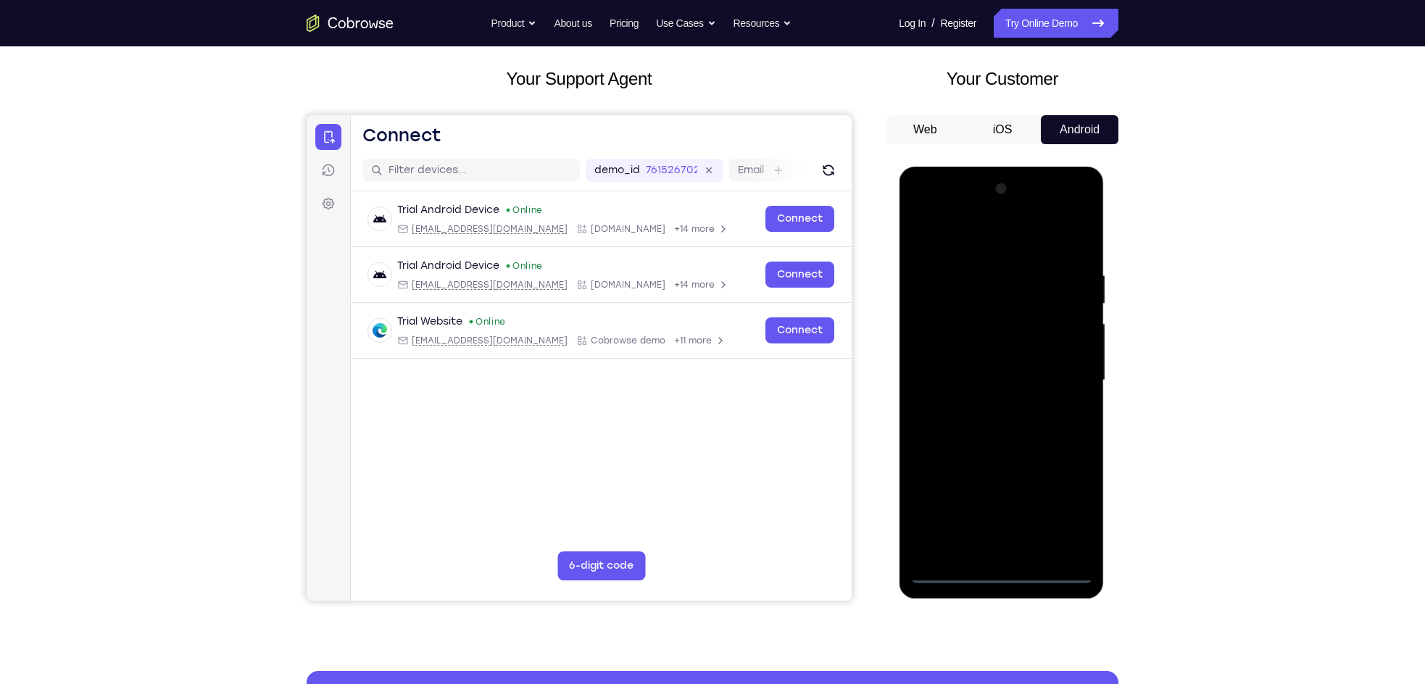
scroll to position [72, 0]
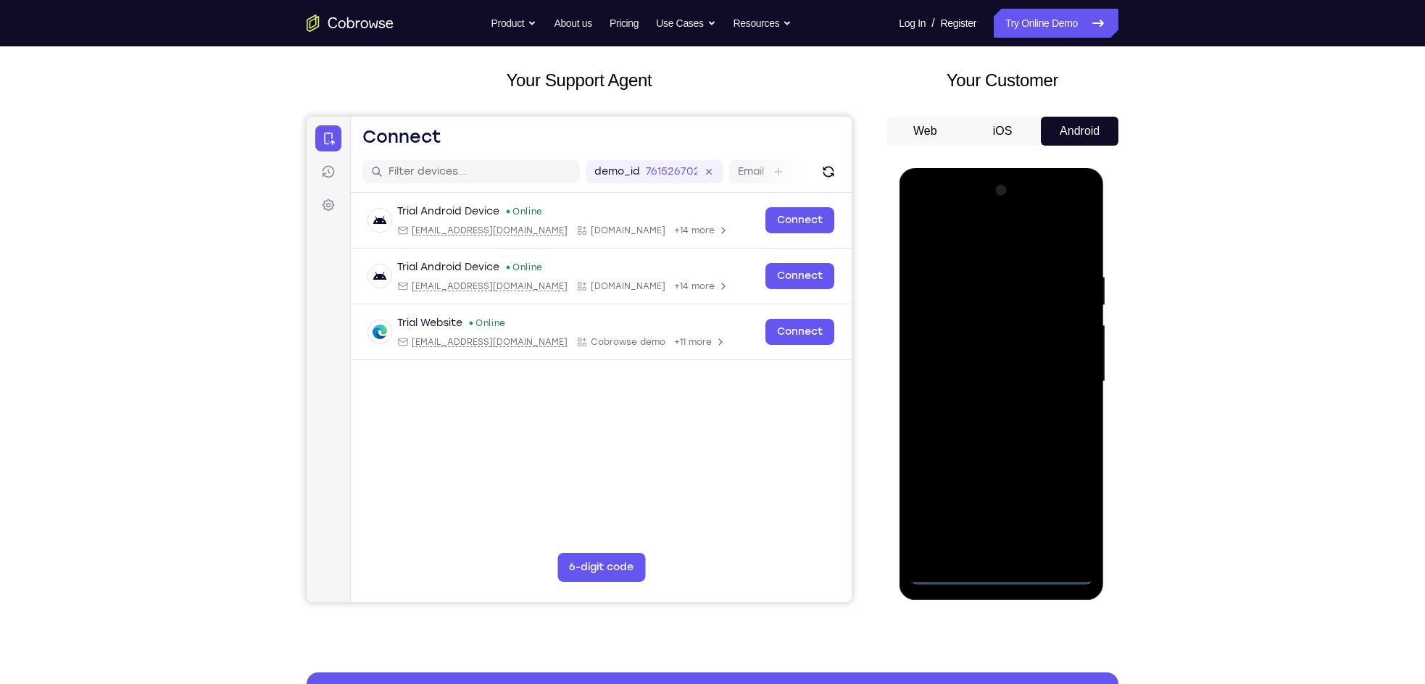
click at [937, 214] on div at bounding box center [1001, 382] width 183 height 406
click at [1053, 372] on div at bounding box center [1001, 382] width 183 height 406
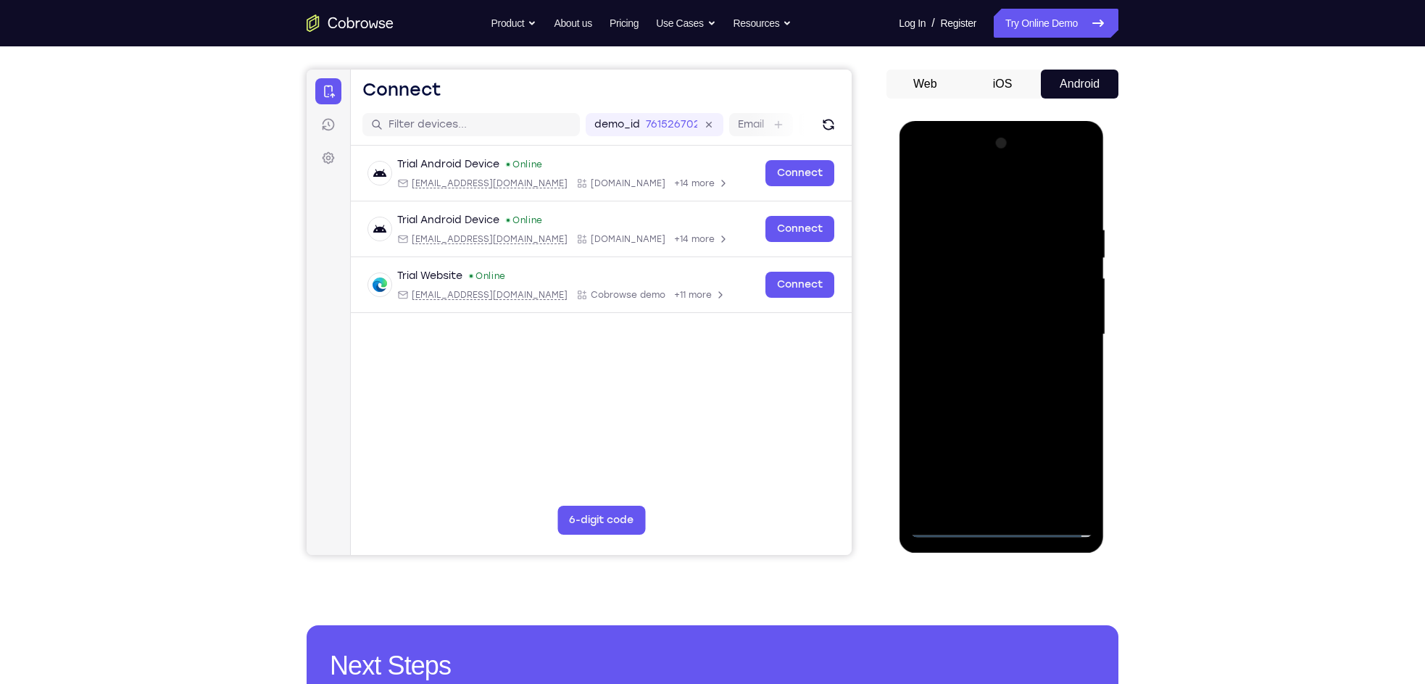
click at [979, 365] on div at bounding box center [1001, 335] width 183 height 406
click at [976, 334] on div at bounding box center [1001, 335] width 183 height 406
click at [972, 309] on div at bounding box center [1001, 335] width 183 height 406
click at [983, 338] on div at bounding box center [1001, 335] width 183 height 406
click at [1034, 395] on div at bounding box center [1001, 335] width 183 height 406
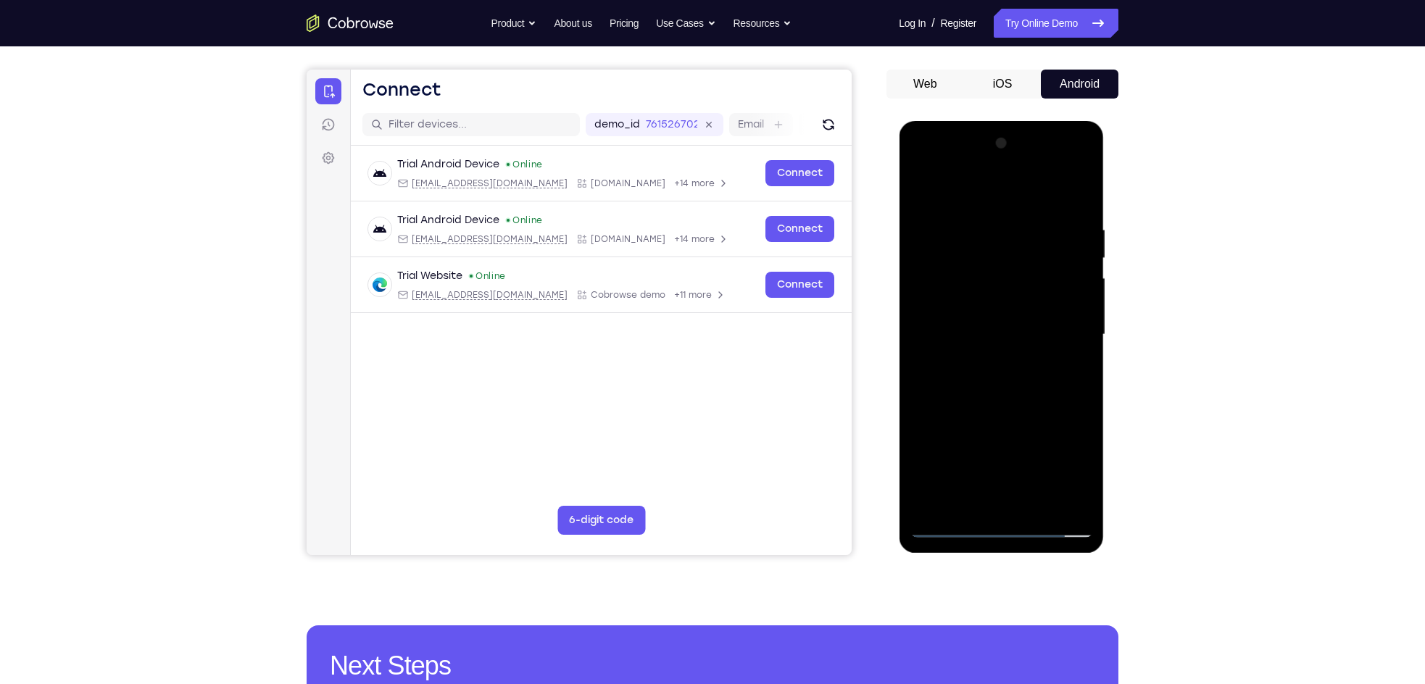
click at [1086, 503] on div at bounding box center [1001, 335] width 183 height 406
click at [1041, 500] on div at bounding box center [1001, 335] width 183 height 406
click at [1009, 412] on div at bounding box center [1001, 335] width 183 height 406
click at [985, 328] on div at bounding box center [1001, 335] width 183 height 406
click at [961, 325] on div at bounding box center [1001, 335] width 183 height 406
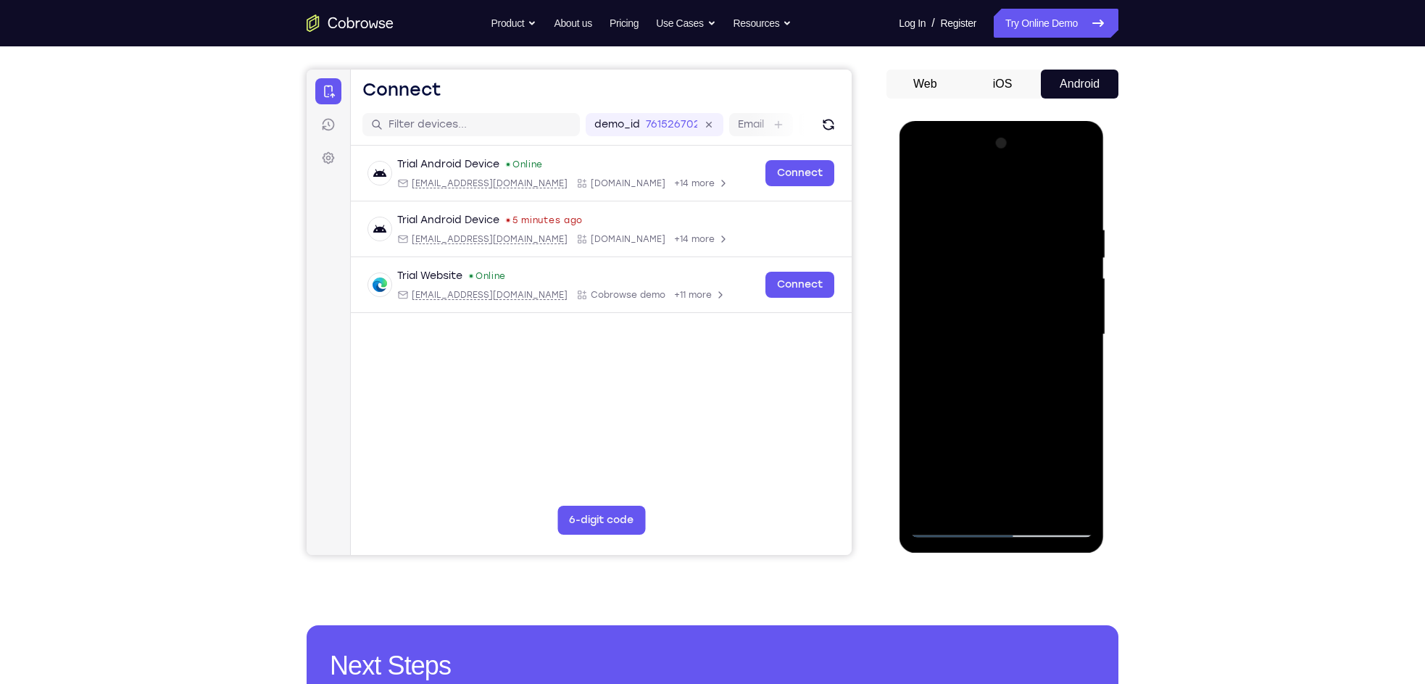
click at [1001, 452] on div at bounding box center [1001, 335] width 183 height 406
click at [966, 438] on div at bounding box center [1001, 335] width 183 height 406
click at [996, 471] on div at bounding box center [1001, 335] width 183 height 406
click at [1034, 471] on div at bounding box center [1001, 335] width 183 height 406
click at [917, 193] on div at bounding box center [1001, 335] width 183 height 406
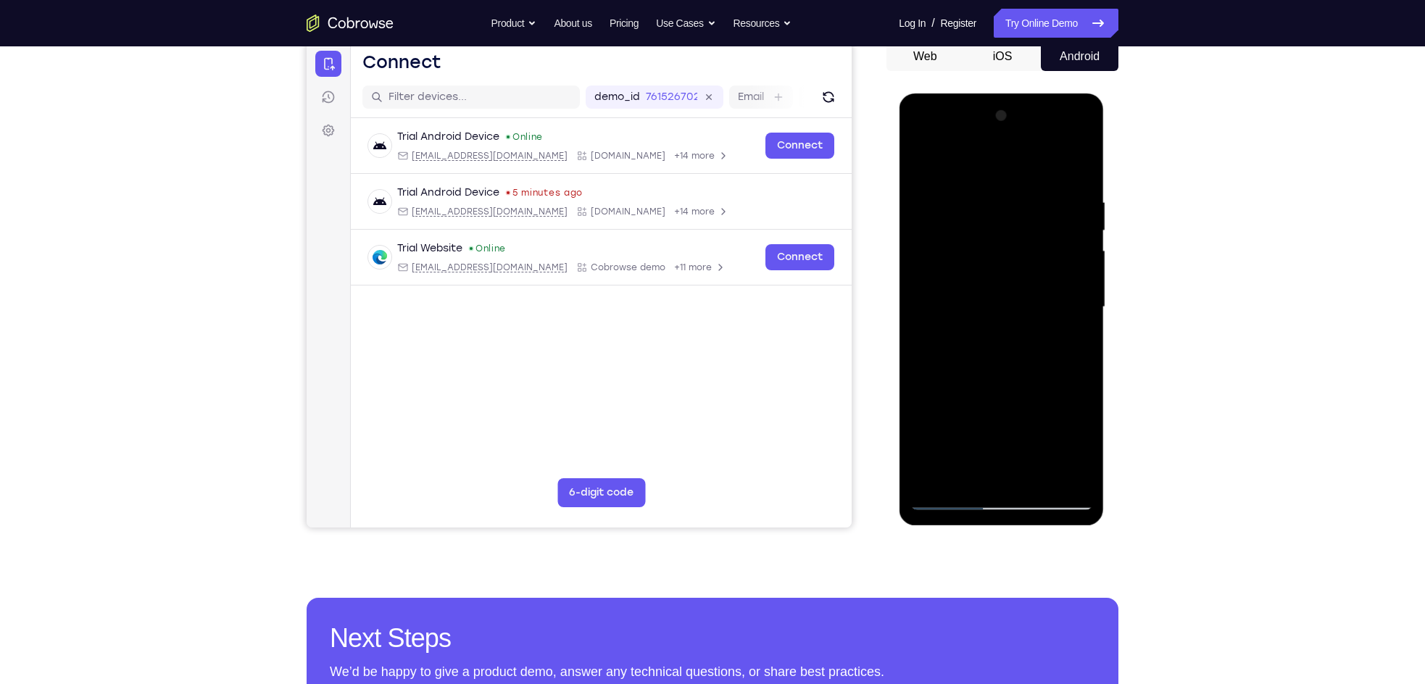
scroll to position [147, 0]
click at [980, 368] on div at bounding box center [1001, 307] width 183 height 406
click at [945, 499] on div at bounding box center [1001, 307] width 183 height 406
click at [953, 503] on div at bounding box center [1001, 307] width 183 height 406
click at [922, 164] on div at bounding box center [1001, 307] width 183 height 406
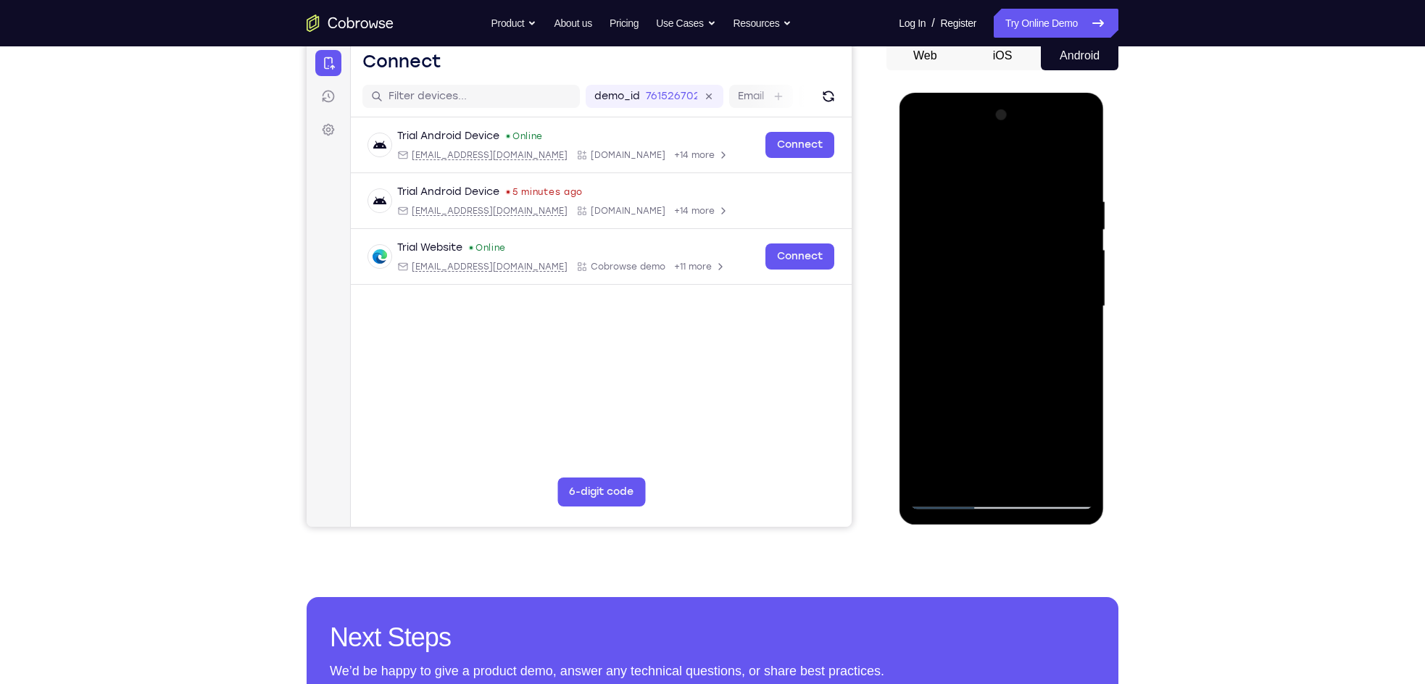
click at [924, 158] on div at bounding box center [1001, 307] width 183 height 406
click at [982, 197] on div at bounding box center [1001, 307] width 183 height 406
drag, startPoint x: 1061, startPoint y: 260, endPoint x: 929, endPoint y: 263, distance: 132.7
click at [929, 263] on div at bounding box center [1001, 307] width 183 height 406
click at [950, 471] on div at bounding box center [1001, 307] width 183 height 406
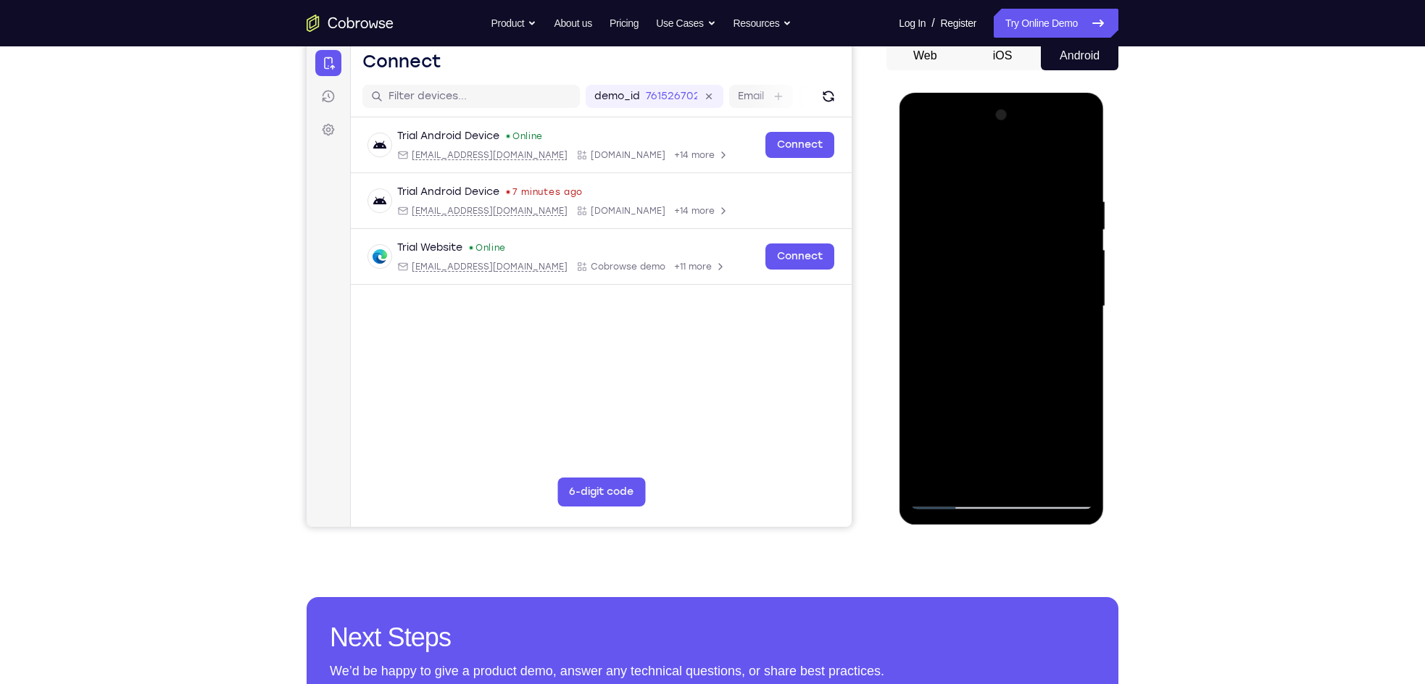
click at [951, 497] on div at bounding box center [1001, 307] width 183 height 406
click at [1071, 471] on div at bounding box center [1001, 307] width 183 height 406
click at [1000, 341] on div at bounding box center [1001, 307] width 183 height 406
click at [1059, 324] on div at bounding box center [1001, 307] width 183 height 406
click at [1072, 315] on div at bounding box center [1001, 307] width 183 height 406
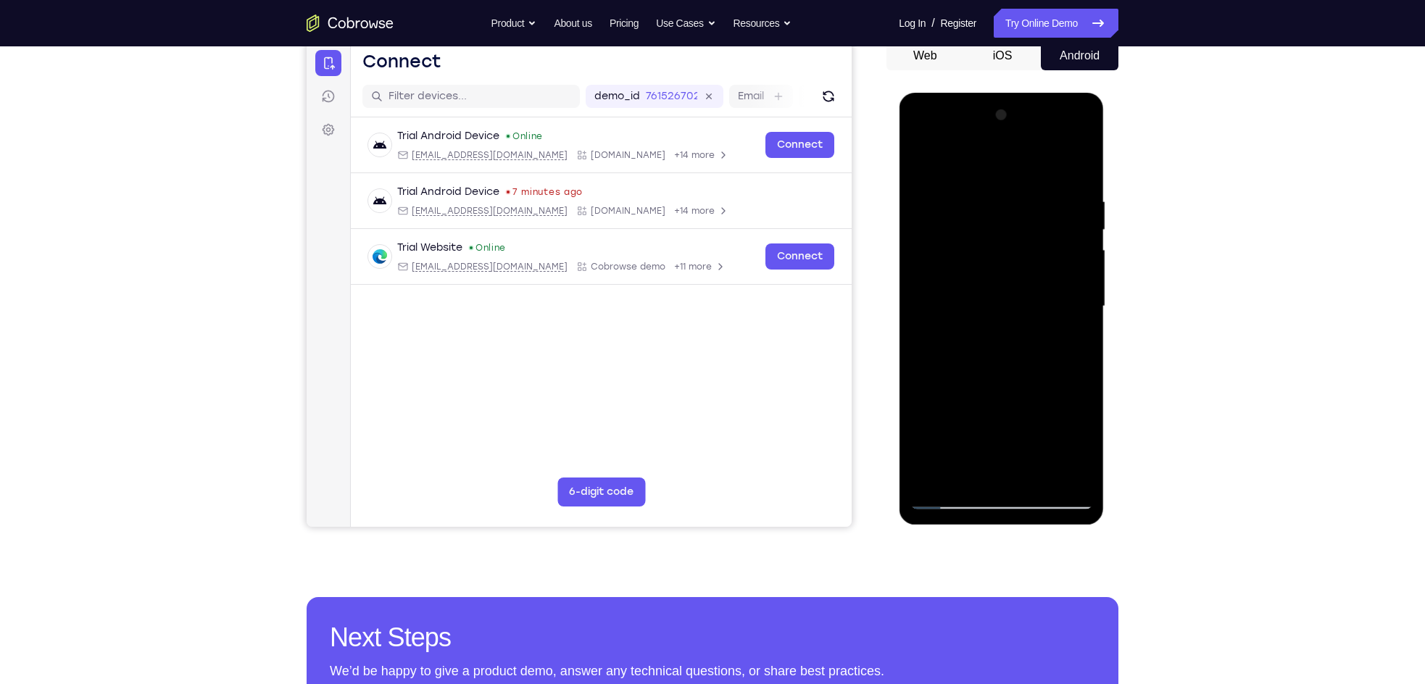
click at [1076, 161] on div at bounding box center [1001, 307] width 183 height 406
click at [1080, 162] on div at bounding box center [1001, 307] width 183 height 406
click at [922, 164] on div at bounding box center [1001, 307] width 183 height 406
click at [1023, 200] on div at bounding box center [1001, 307] width 183 height 406
drag, startPoint x: 1075, startPoint y: 253, endPoint x: 905, endPoint y: 244, distance: 170.6
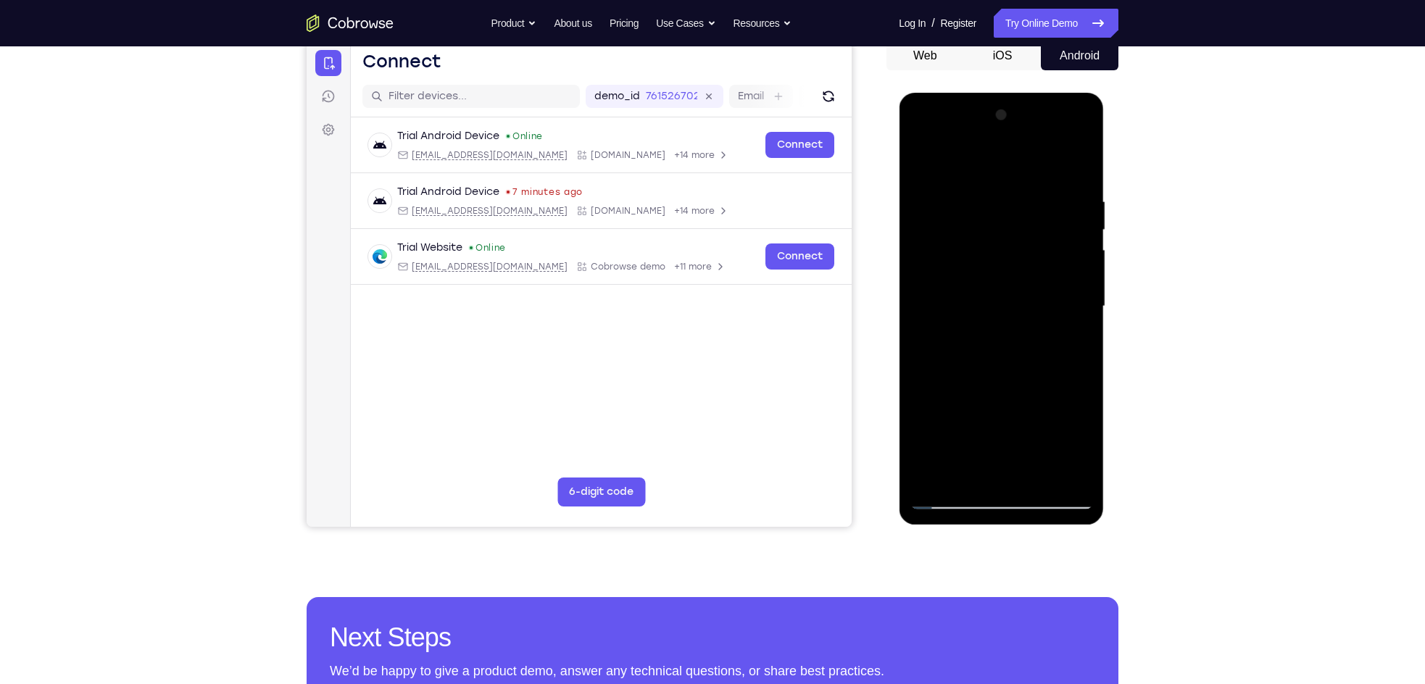
click at [905, 244] on div at bounding box center [1001, 309] width 205 height 432
click at [1074, 173] on div at bounding box center [1001, 307] width 183 height 406
drag, startPoint x: 1055, startPoint y: 195, endPoint x: 968, endPoint y: 183, distance: 87.8
click at [968, 183] on div at bounding box center [1001, 307] width 183 height 406
drag, startPoint x: 1059, startPoint y: 187, endPoint x: 950, endPoint y: 195, distance: 109.8
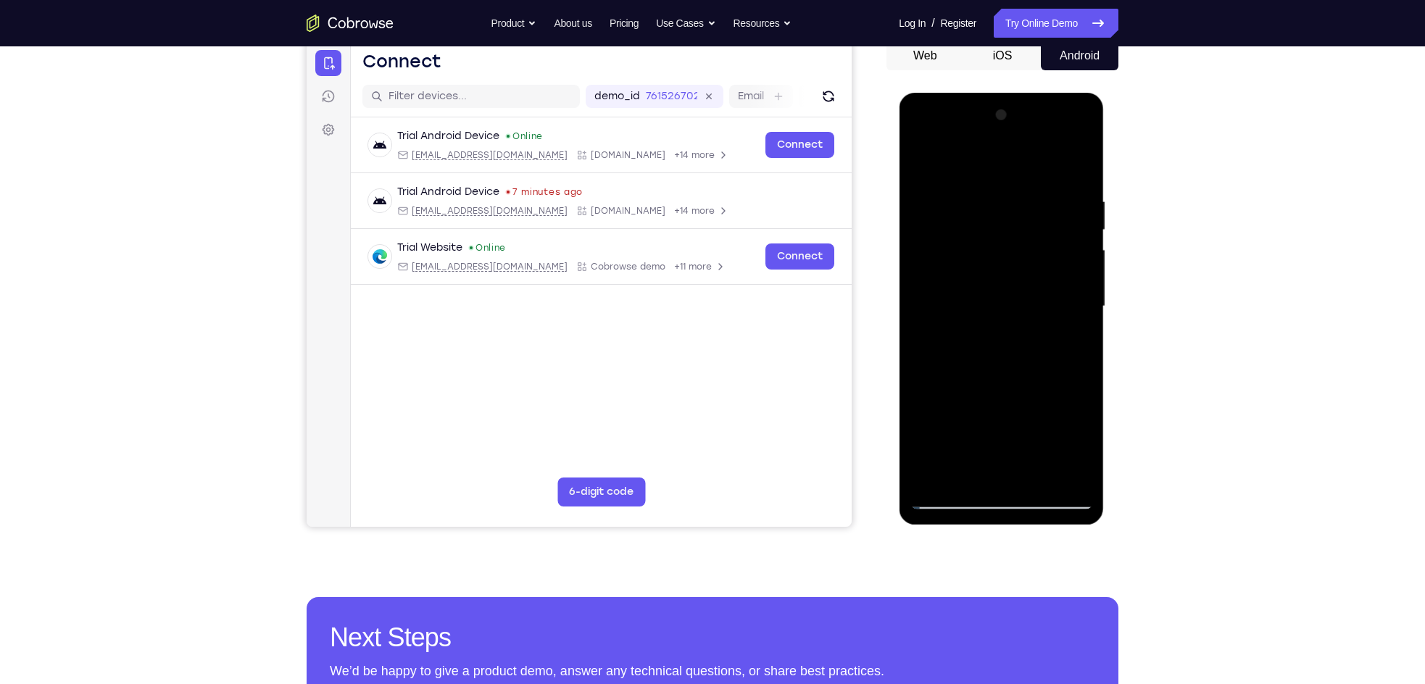
click at [950, 195] on div at bounding box center [1001, 307] width 183 height 406
drag, startPoint x: 1037, startPoint y: 184, endPoint x: 945, endPoint y: 186, distance: 91.4
click at [945, 186] on div at bounding box center [1001, 307] width 183 height 406
drag, startPoint x: 991, startPoint y: 176, endPoint x: 910, endPoint y: 177, distance: 81.2
click at [910, 177] on div at bounding box center [1001, 307] width 183 height 406
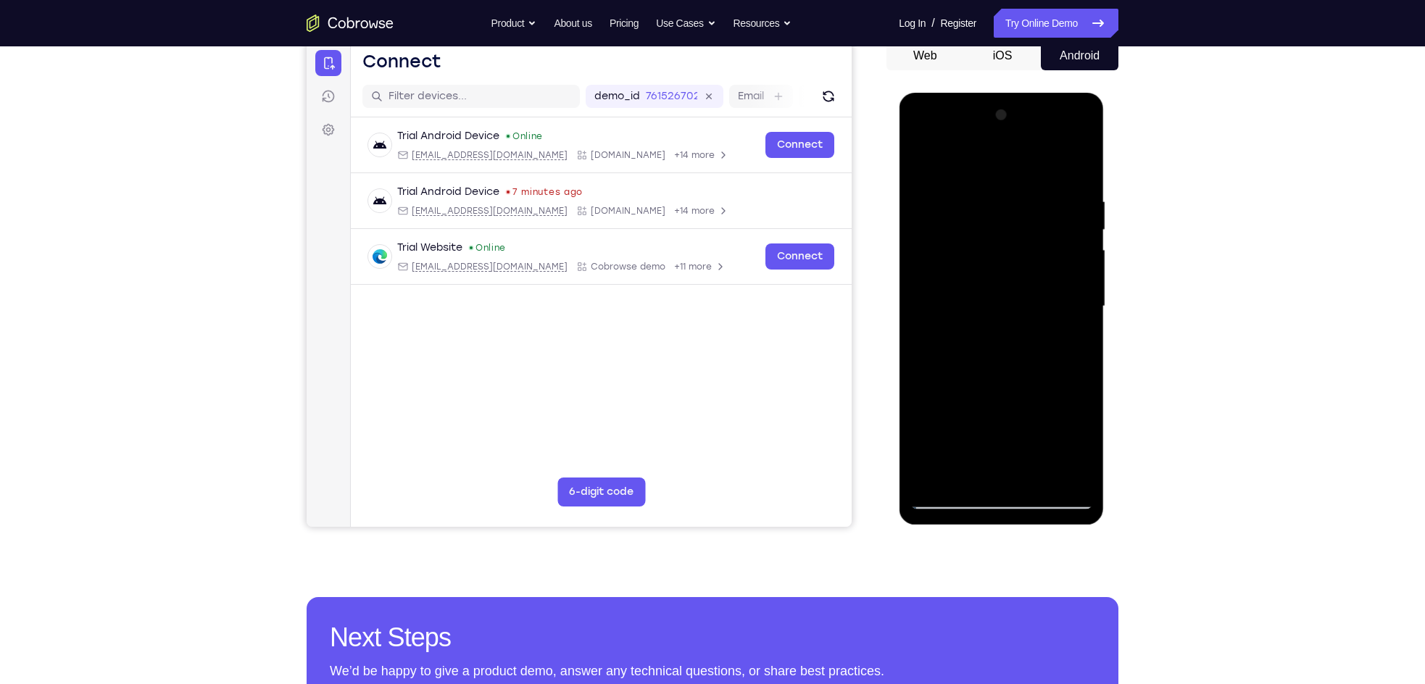
drag, startPoint x: 1053, startPoint y: 206, endPoint x: 893, endPoint y: 214, distance: 161.2
click at [899, 214] on html "Online web based iOS Simulators and Android Emulators. Run iPhone, iPad, Mobile…" at bounding box center [1002, 310] width 207 height 435
click at [922, 359] on div at bounding box center [1001, 307] width 183 height 406
drag, startPoint x: 1061, startPoint y: 164, endPoint x: 882, endPoint y: 207, distance: 185.0
click at [899, 207] on html "Online web based iOS Simulators and Android Emulators. Run iPhone, iPad, Mobile…" at bounding box center [1002, 310] width 207 height 435
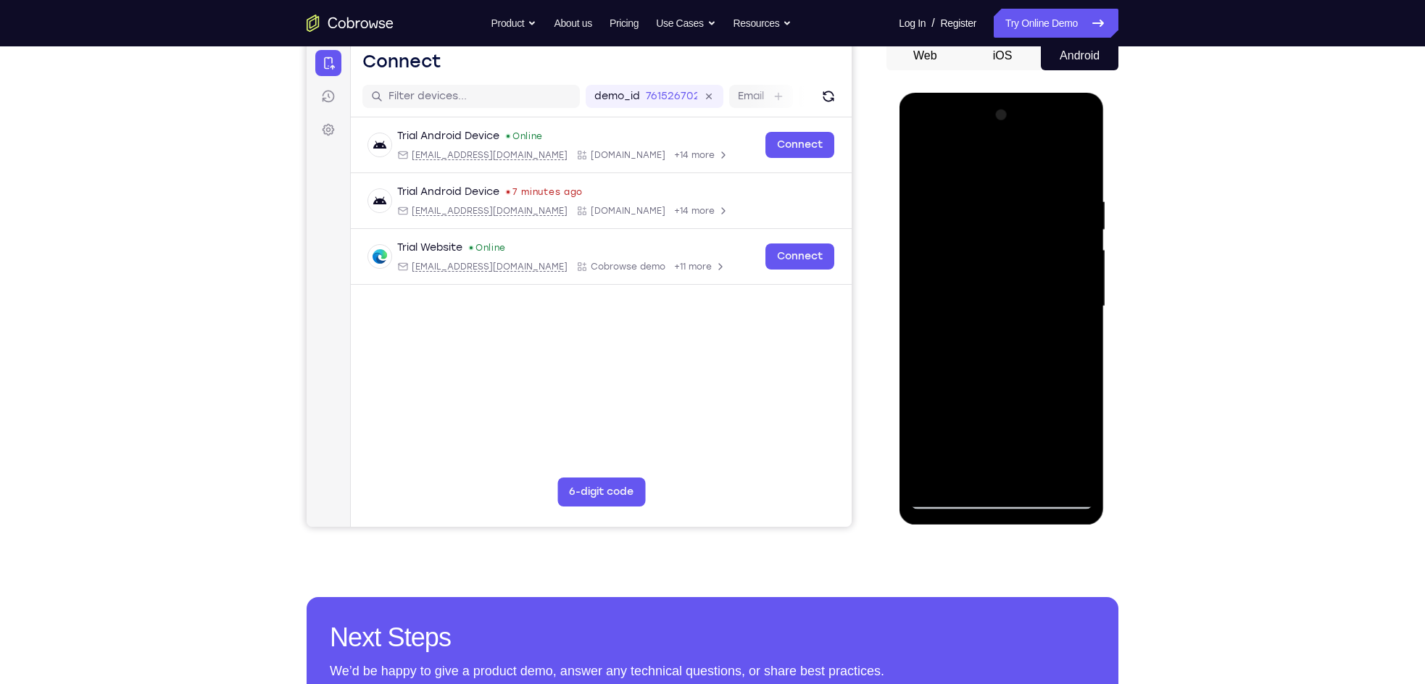
drag, startPoint x: 1021, startPoint y: 178, endPoint x: 888, endPoint y: 181, distance: 132.7
click at [899, 181] on html "Online web based iOS Simulators and Android Emulators. Run iPhone, iPad, Mobile…" at bounding box center [1002, 310] width 207 height 435
